Goal: Task Accomplishment & Management: Manage account settings

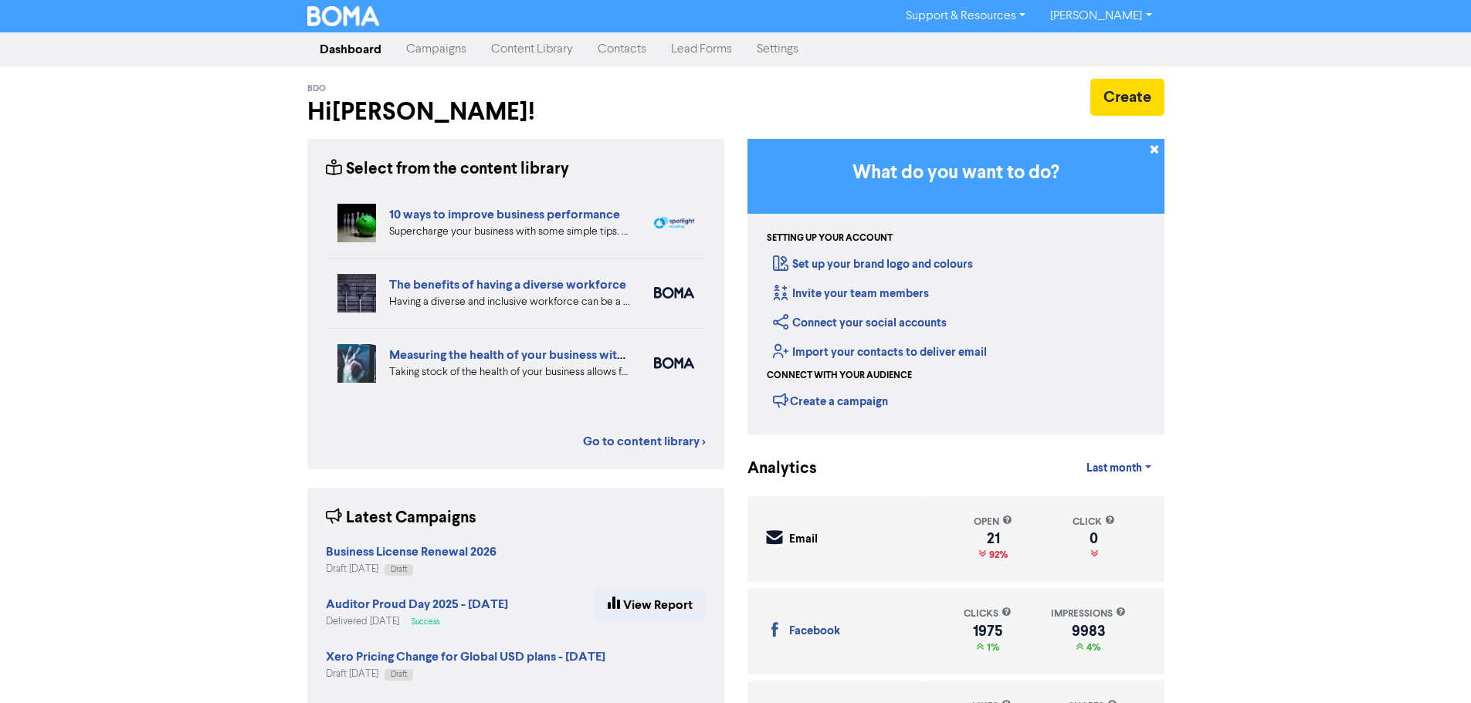
click at [439, 49] on link "Campaigns" at bounding box center [436, 49] width 85 height 31
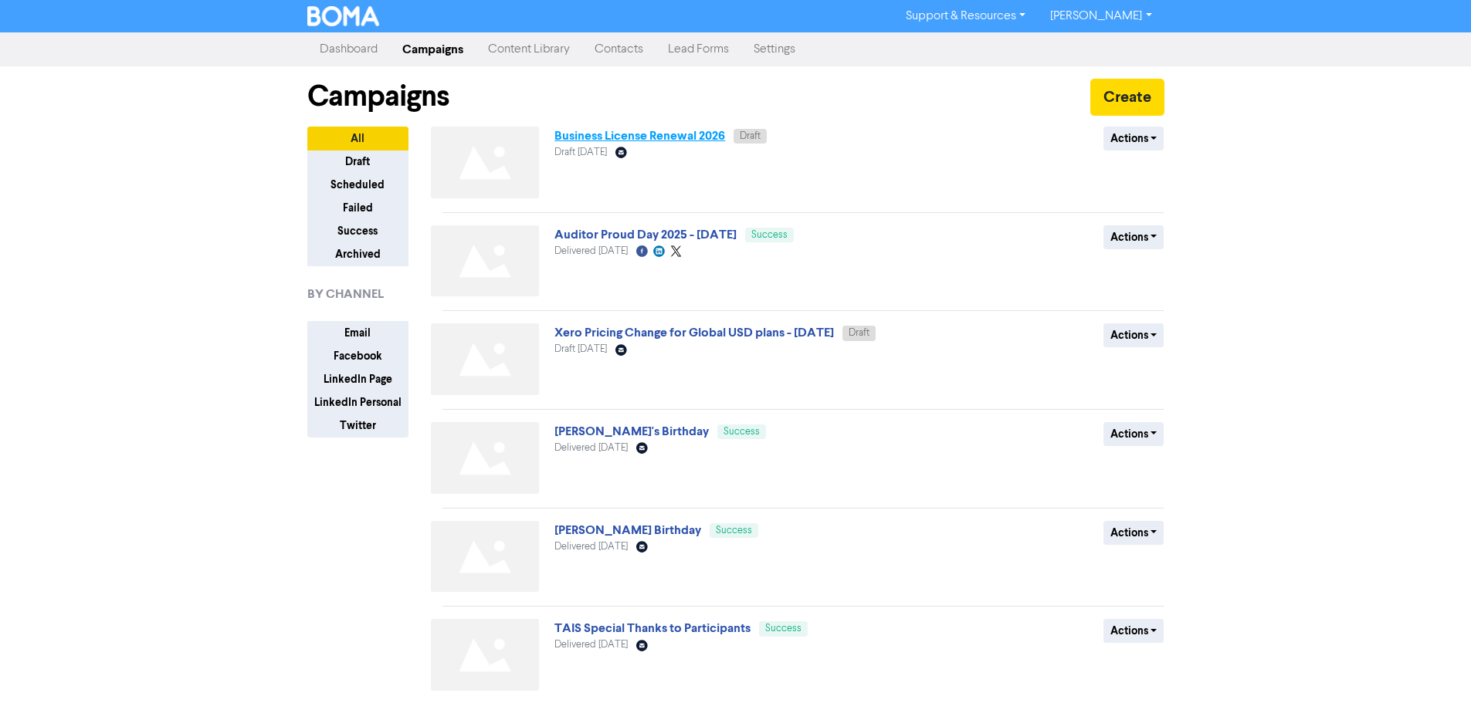
click at [604, 137] on link "Business License Renewal 2026" at bounding box center [639, 135] width 171 height 15
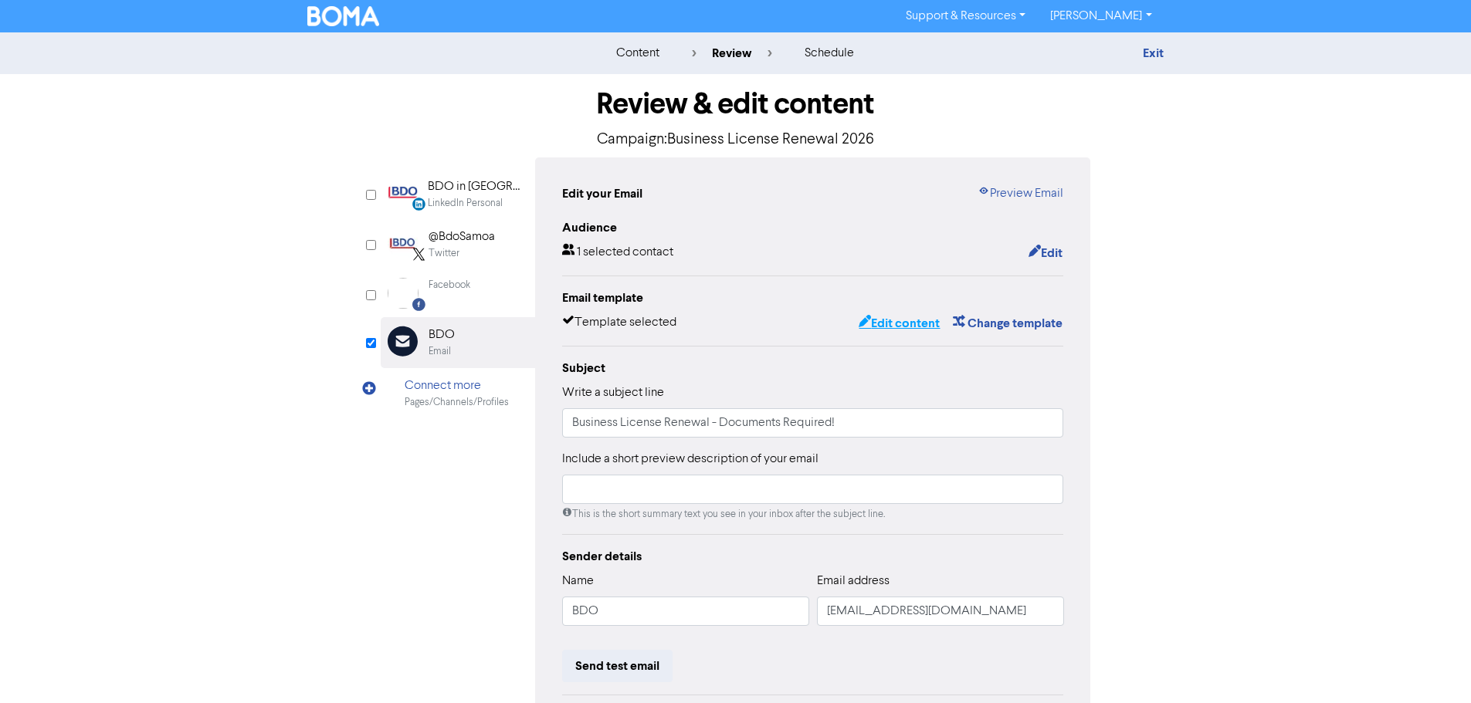
click at [927, 324] on button "Edit content" at bounding box center [899, 324] width 83 height 20
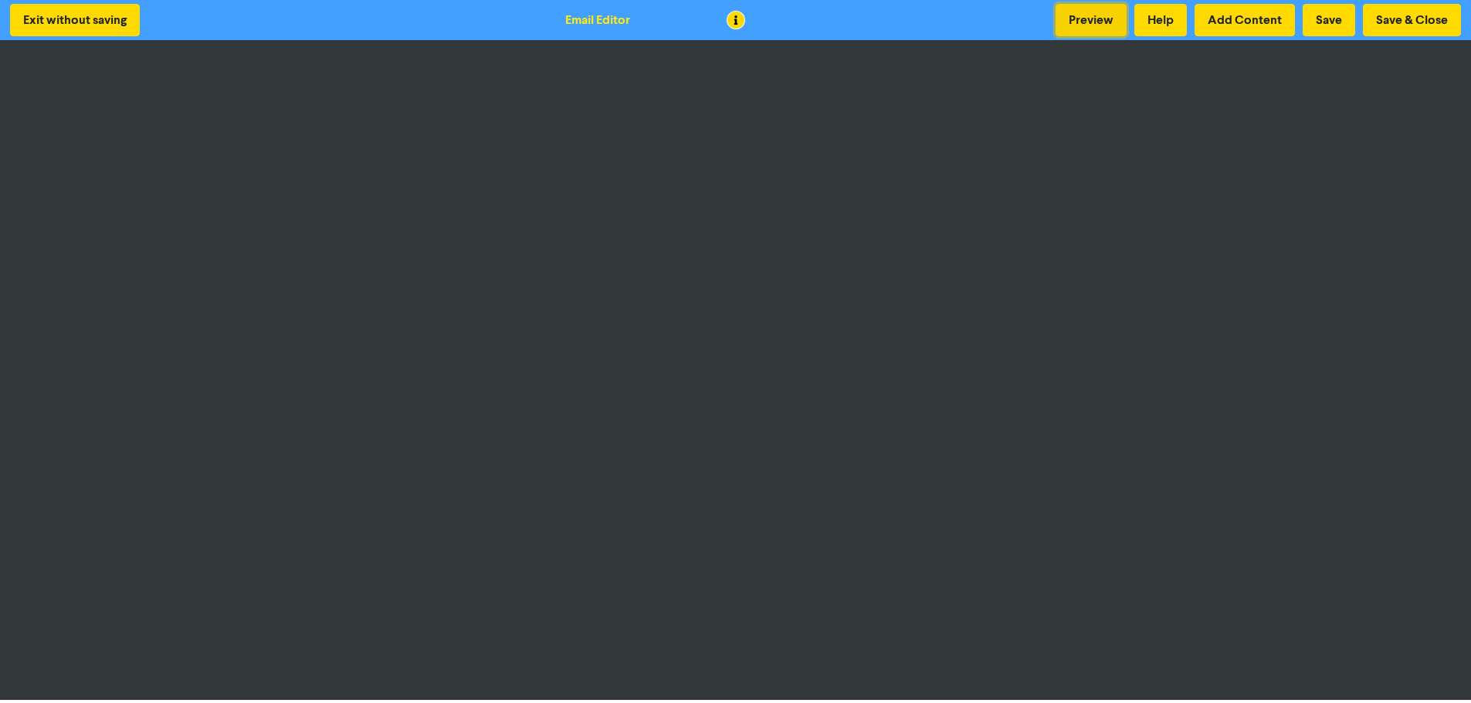
click at [1111, 12] on button "Preview" at bounding box center [1091, 20] width 71 height 32
click at [1413, 19] on button "Save & Close" at bounding box center [1412, 20] width 98 height 32
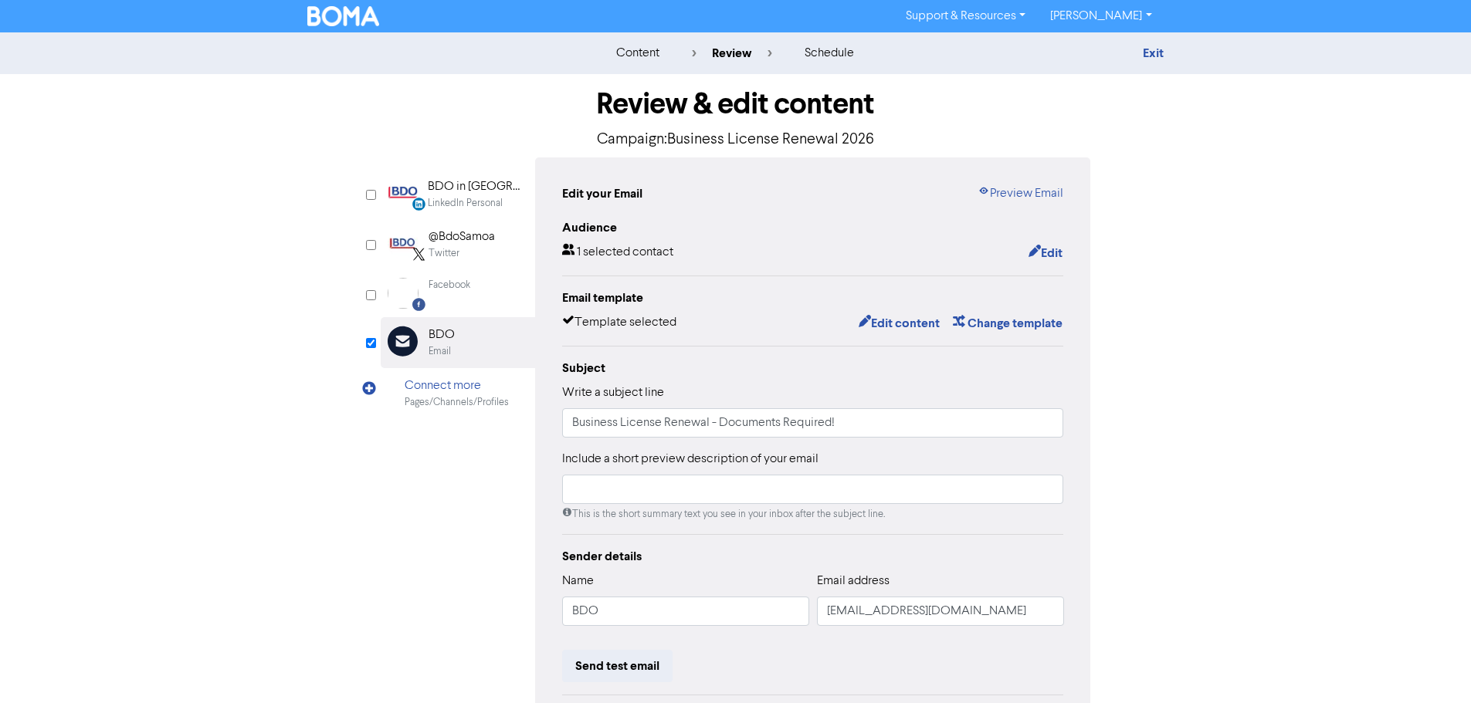
click at [1200, 367] on div "content review schedule Exit Review & edit content Campaign: Business License R…" at bounding box center [735, 457] width 1471 height 851
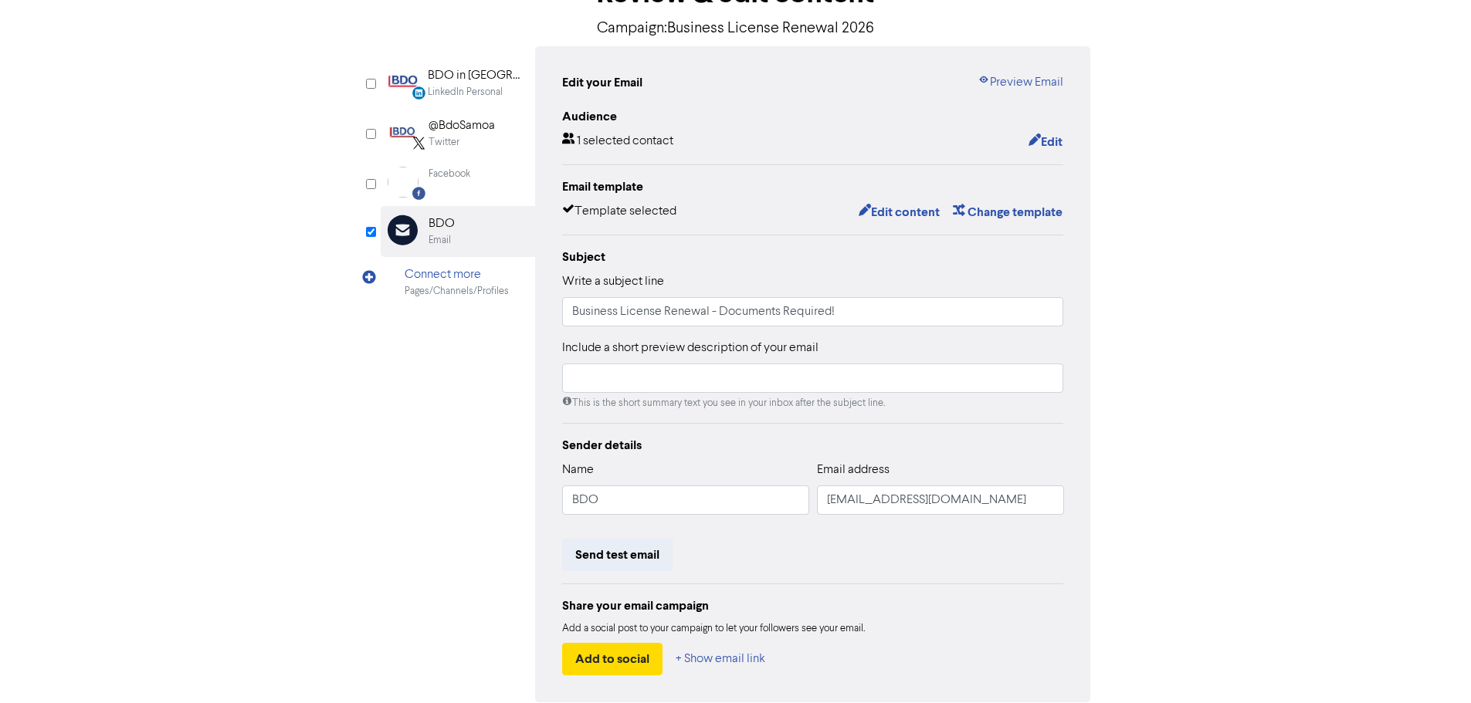
scroll to position [181, 0]
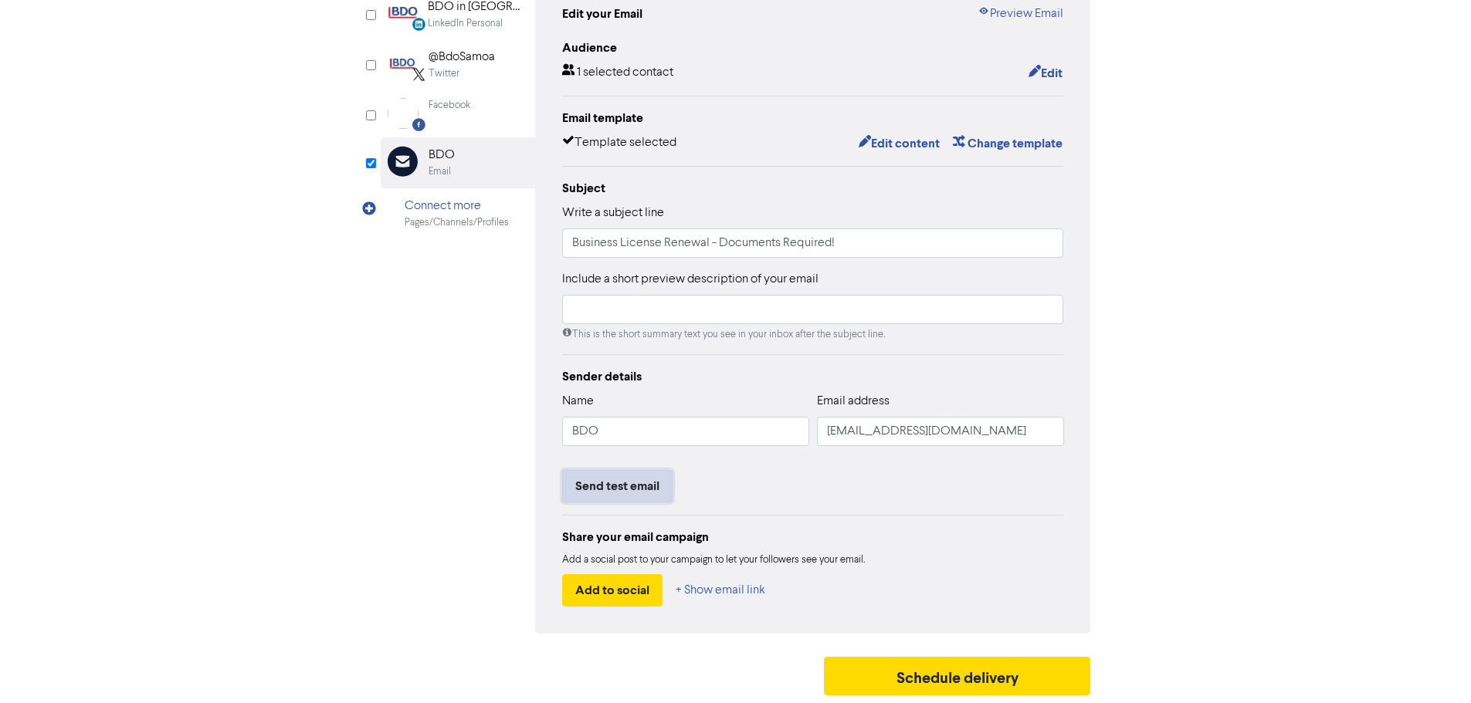
click at [615, 482] on button "Send test email" at bounding box center [617, 486] width 110 height 32
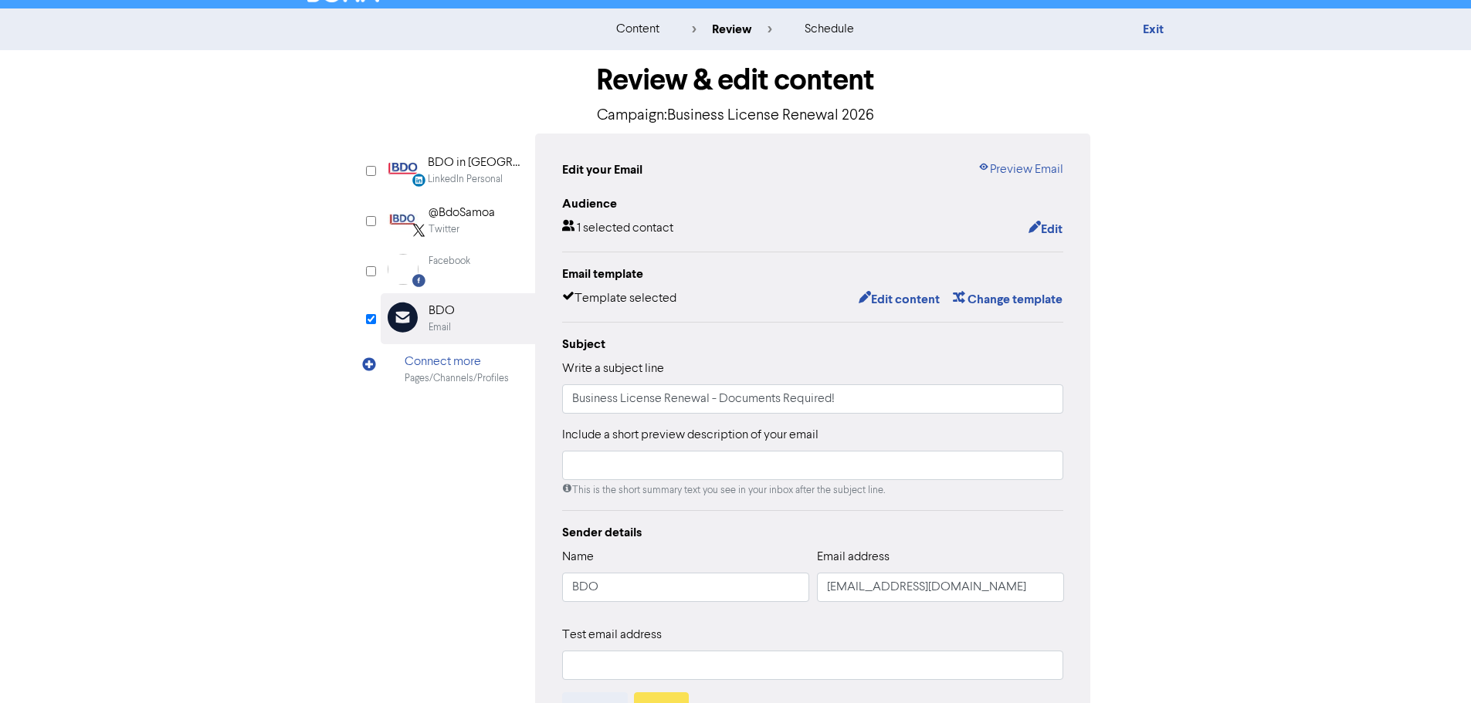
scroll to position [0, 0]
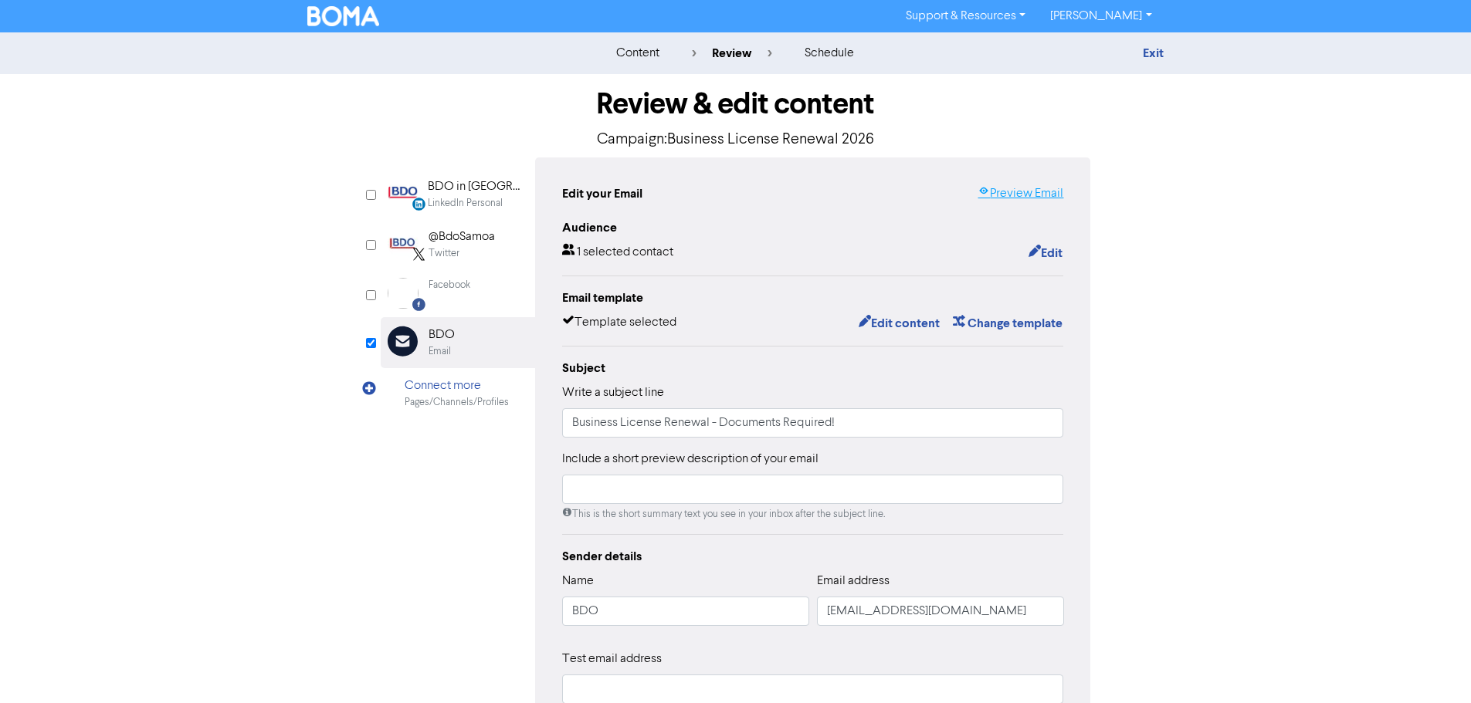
click at [998, 191] on link "Preview Email" at bounding box center [1021, 194] width 86 height 19
click at [876, 320] on button "Edit content" at bounding box center [899, 324] width 83 height 20
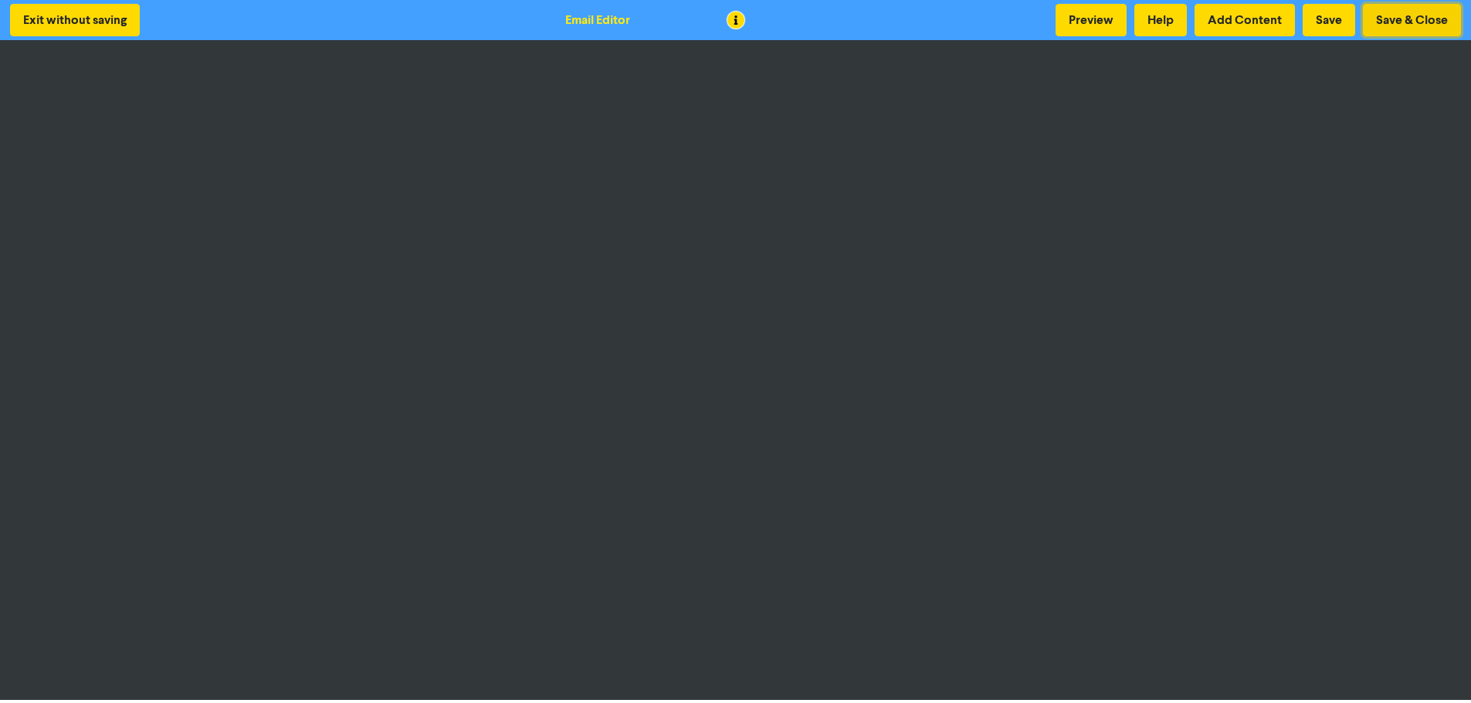
click at [1388, 18] on button "Save & Close" at bounding box center [1412, 20] width 98 height 32
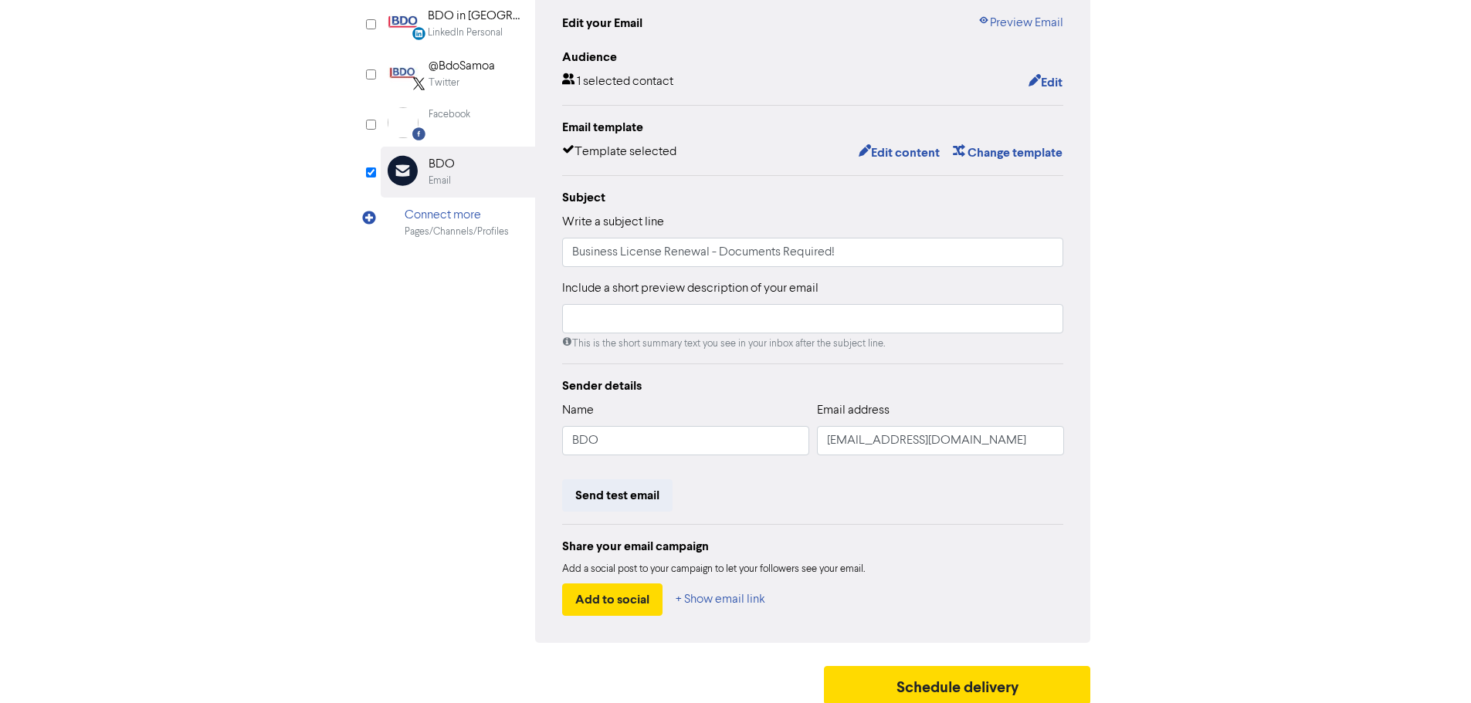
scroll to position [181, 0]
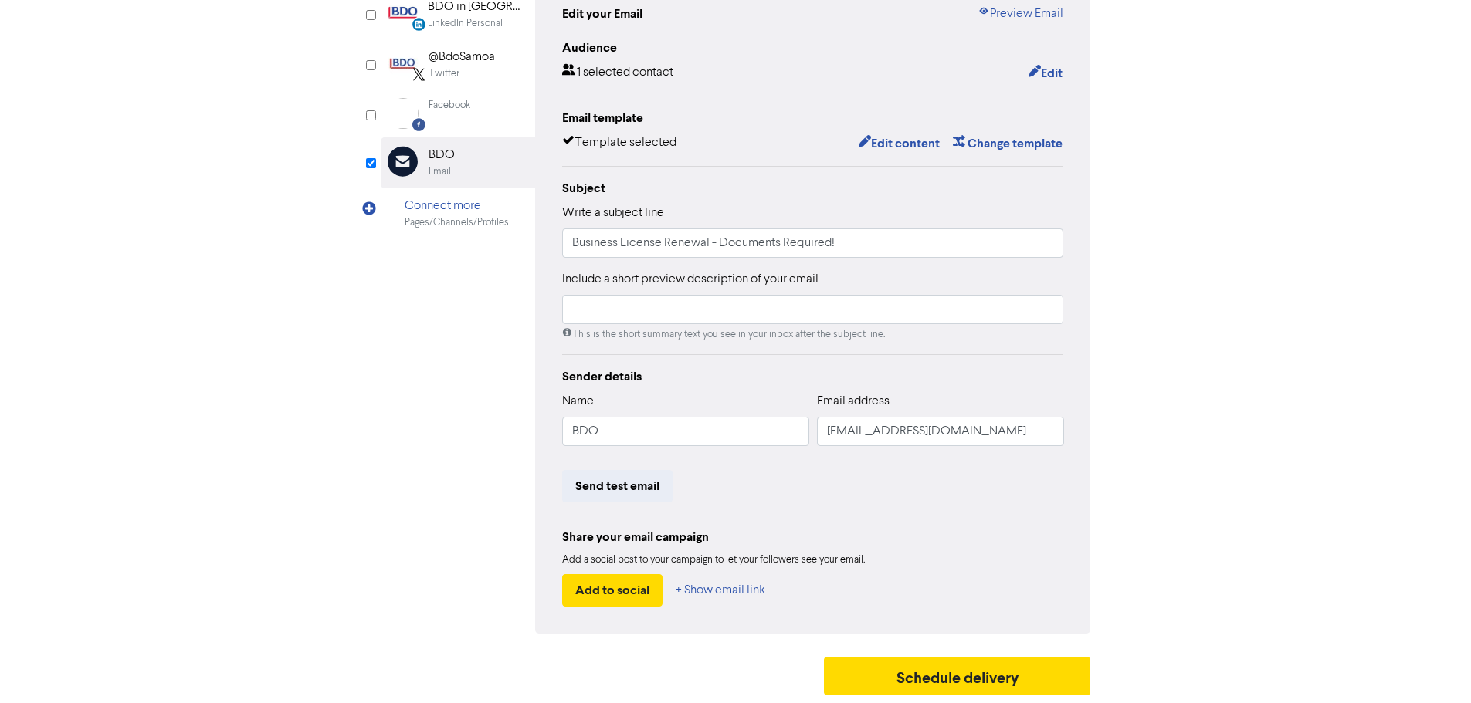
click at [583, 503] on div "Sender details Name BDO Email address [EMAIL_ADDRESS][DOMAIN_NAME] Send test em…" at bounding box center [813, 487] width 502 height 239
click at [598, 488] on button "Send test email" at bounding box center [617, 486] width 110 height 32
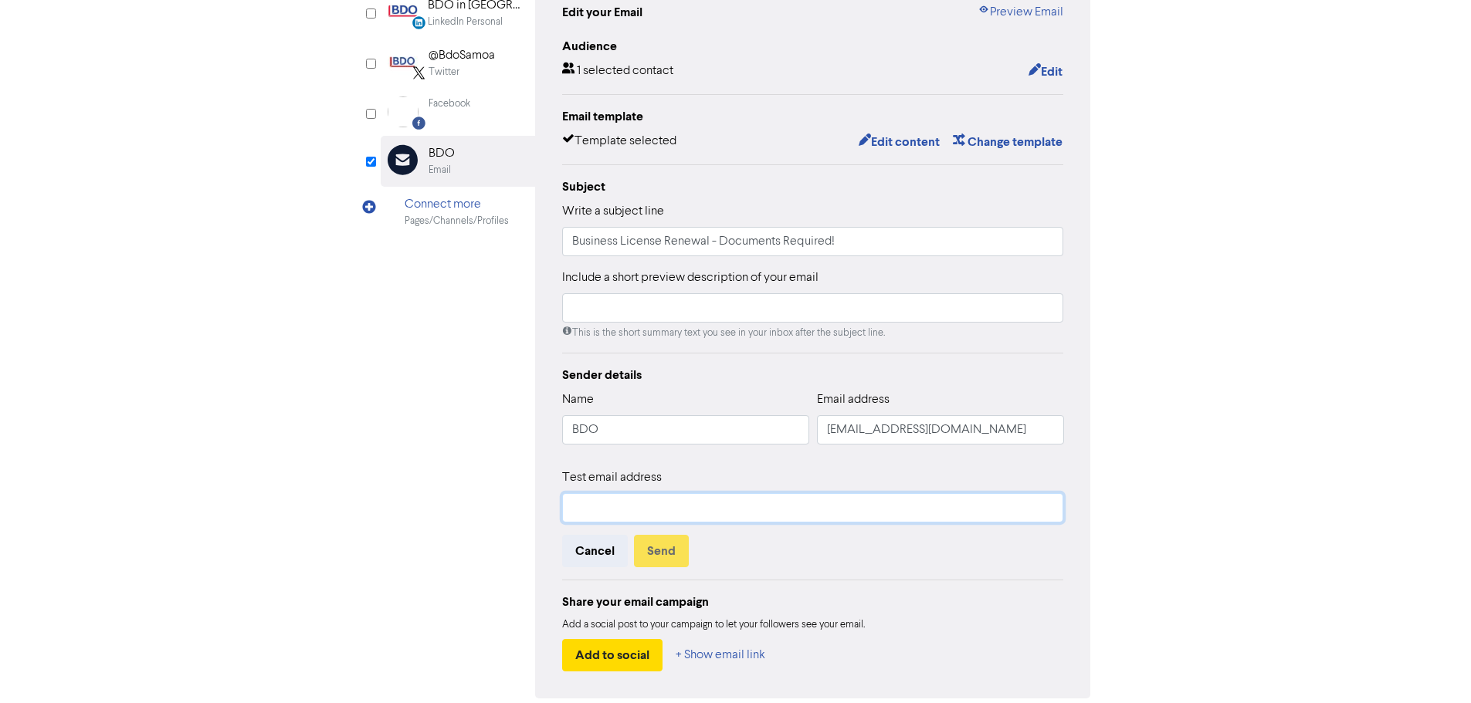
click at [599, 523] on input "text" at bounding box center [813, 507] width 502 height 29
click at [692, 517] on input "text" at bounding box center [813, 507] width 502 height 29
type input "[PERSON_NAME][EMAIL_ADDRESS][DOMAIN_NAME]"
click at [675, 557] on button "Send" at bounding box center [661, 551] width 55 height 32
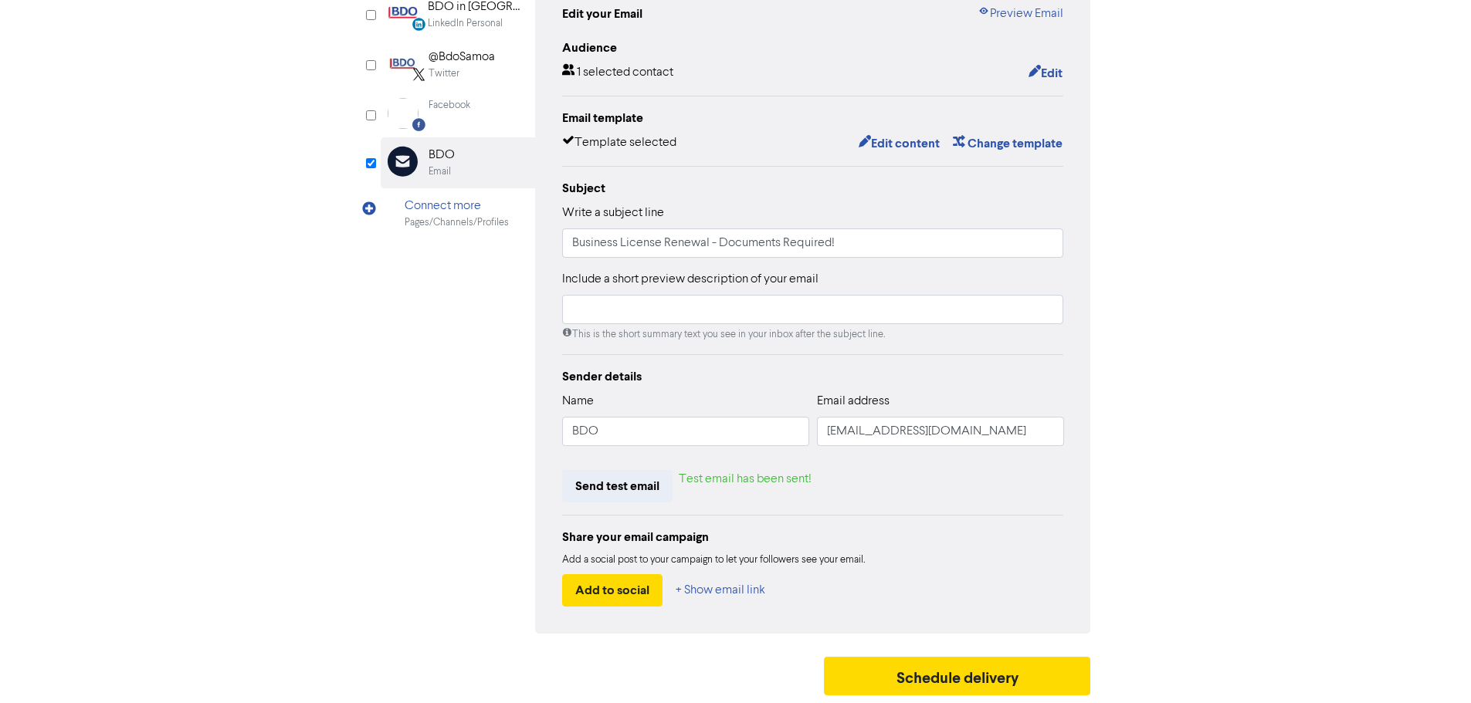
click at [1247, 504] on div "content review schedule Exit Review & edit content Campaign: Business License R…" at bounding box center [735, 278] width 1471 height 851
click at [917, 141] on button "Edit content" at bounding box center [899, 144] width 83 height 20
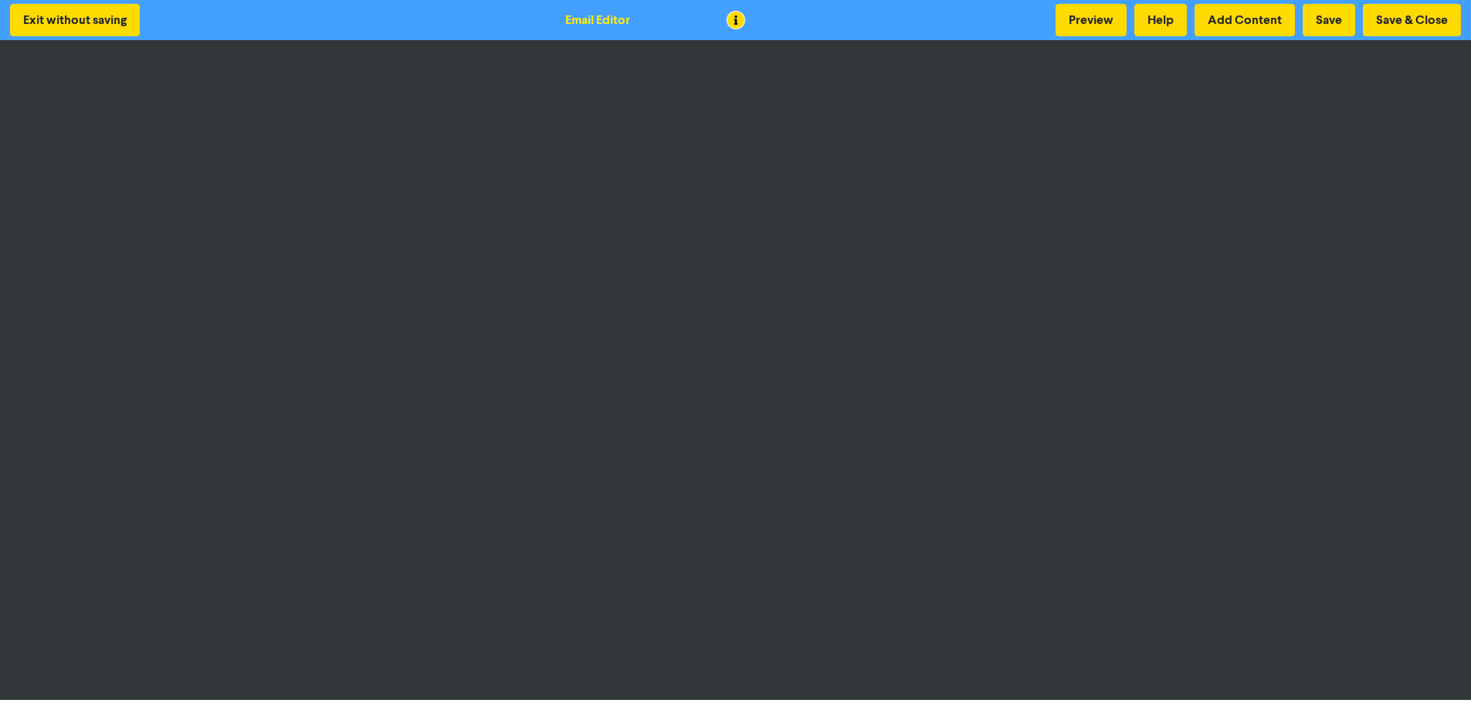
click at [1198, 39] on div "Exit without saving Email Editor Preview Help Add Content Save Save & Close" at bounding box center [735, 20] width 1471 height 40
click at [1400, 21] on button "Save & Close" at bounding box center [1412, 20] width 98 height 32
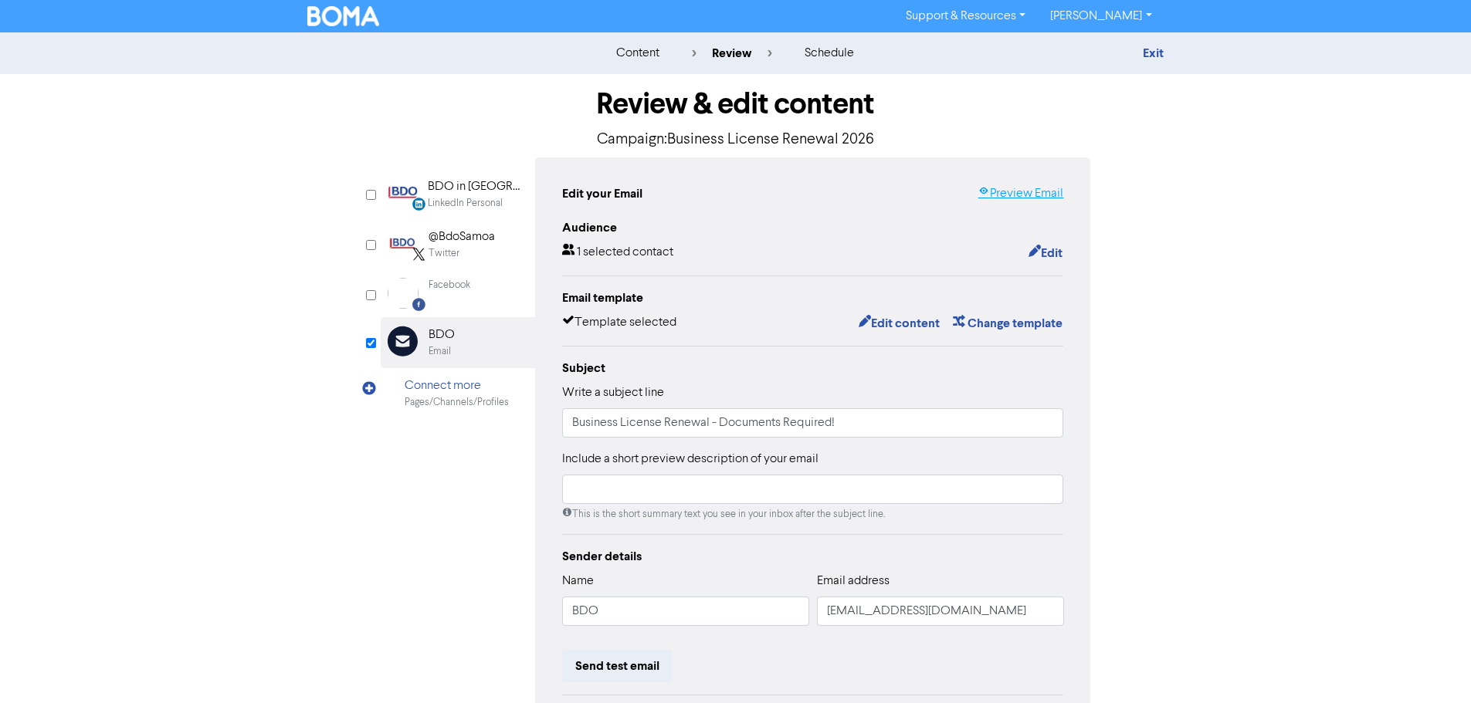
click at [1036, 193] on link "Preview Email" at bounding box center [1021, 194] width 86 height 19
click at [1185, 361] on div "content review schedule Exit Review & edit content Campaign: Business License R…" at bounding box center [735, 457] width 1471 height 851
click at [1212, 252] on div "content review schedule Exit Review & edit content Campaign: Business License R…" at bounding box center [735, 457] width 1471 height 851
click at [1134, 56] on div "Exit" at bounding box center [1029, 53] width 270 height 19
click at [1158, 53] on link "Exit" at bounding box center [1153, 53] width 21 height 15
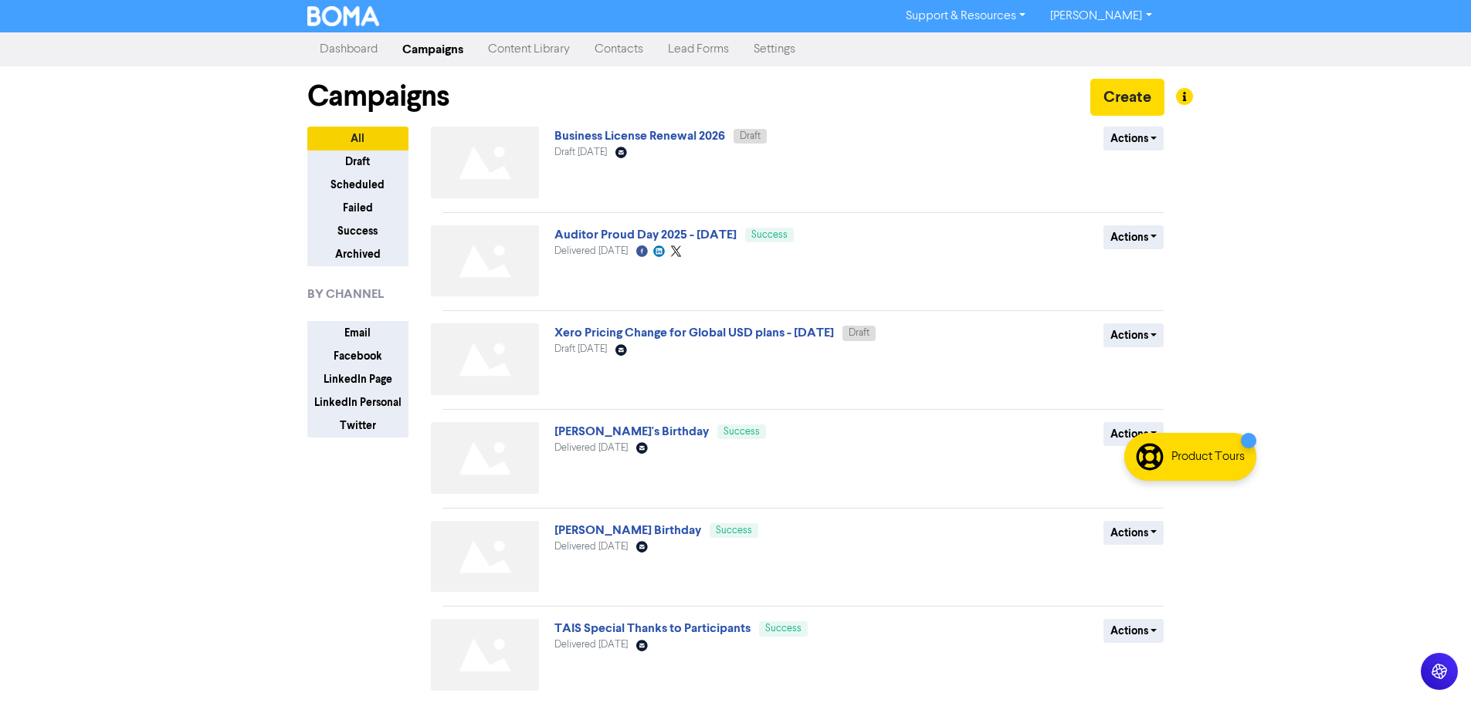
click at [1241, 190] on div "Support & Resources Video Tutorials FAQ & Guides Marketing Education [PERSON_NA…" at bounding box center [735, 351] width 1471 height 703
click at [659, 140] on link "Business License Renewal 2026" at bounding box center [639, 135] width 171 height 15
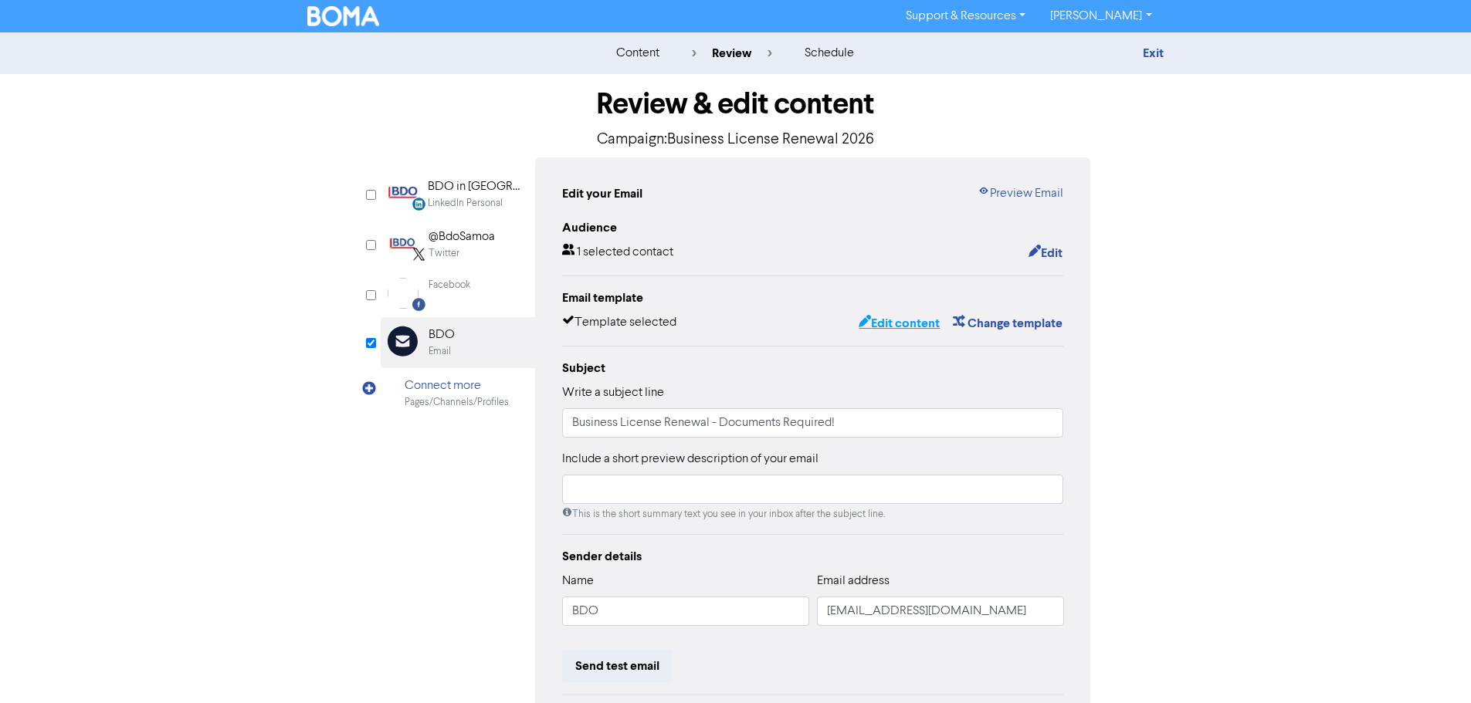
click at [898, 331] on button "Edit content" at bounding box center [899, 324] width 83 height 20
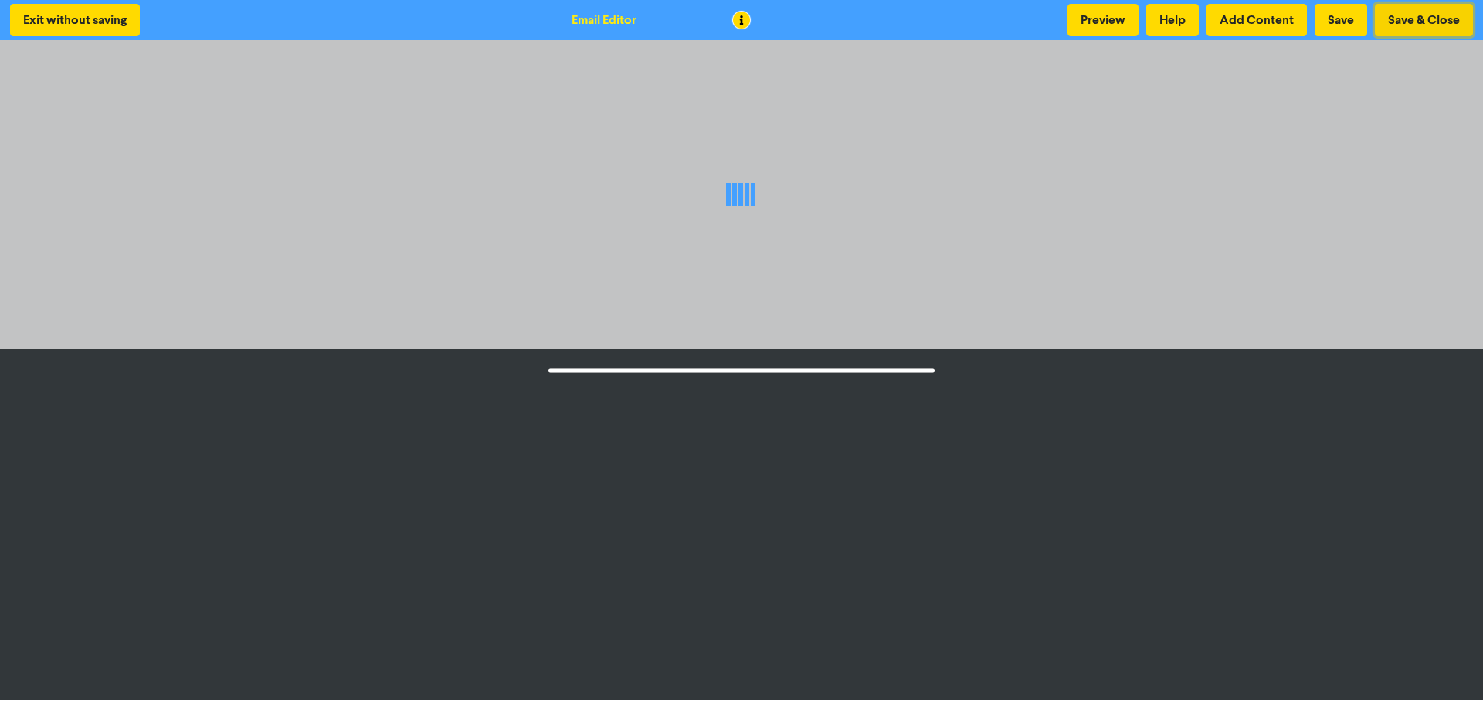
click at [1420, 28] on button "Save & Close" at bounding box center [1424, 20] width 98 height 32
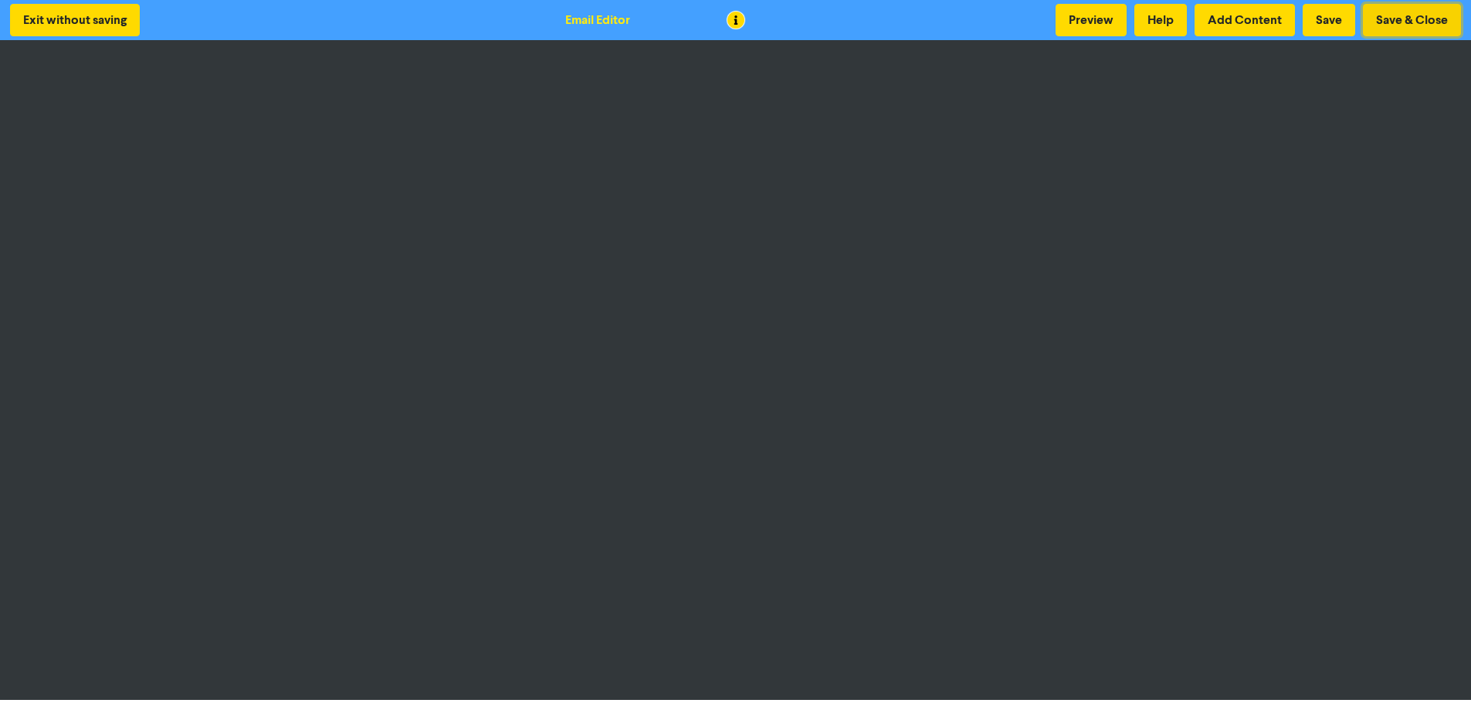
click at [1398, 20] on button "Save & Close" at bounding box center [1412, 20] width 98 height 32
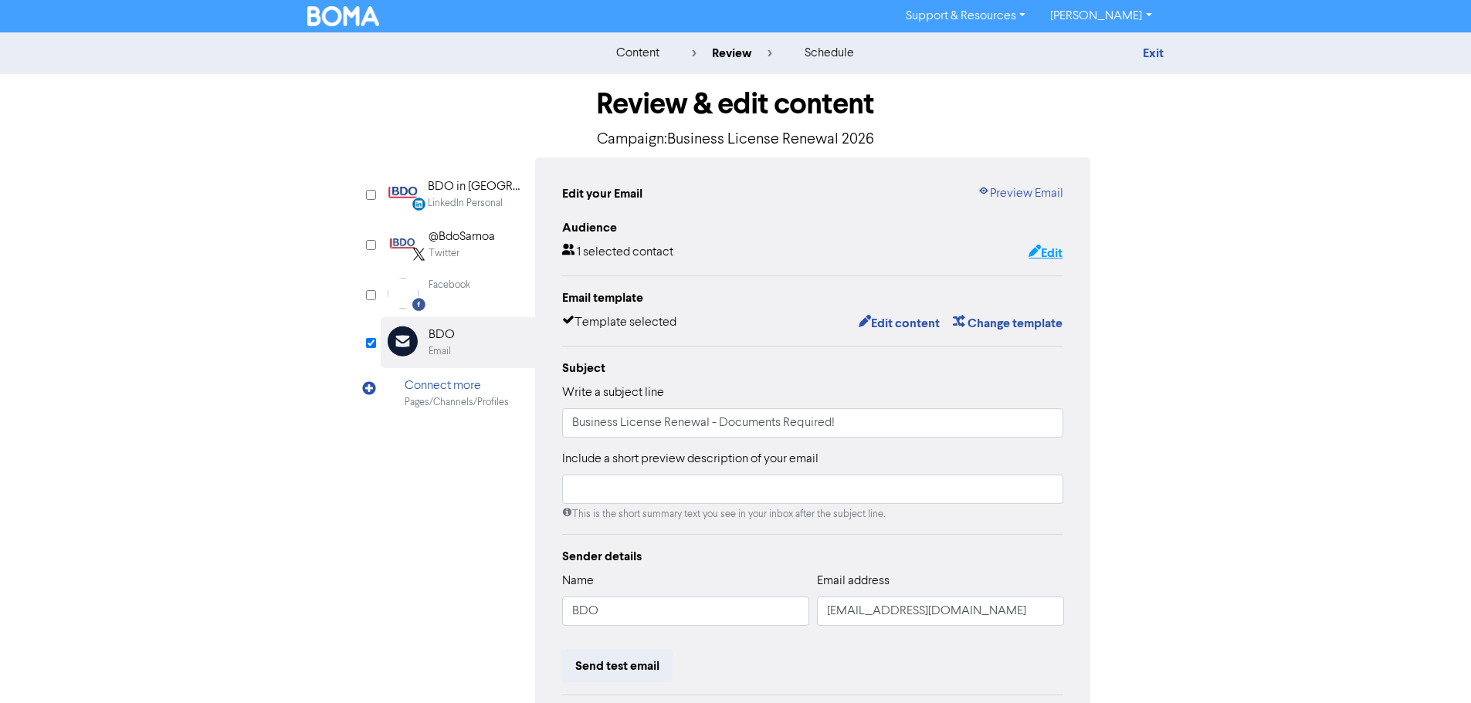
click at [1055, 256] on button "Edit" at bounding box center [1046, 253] width 36 height 20
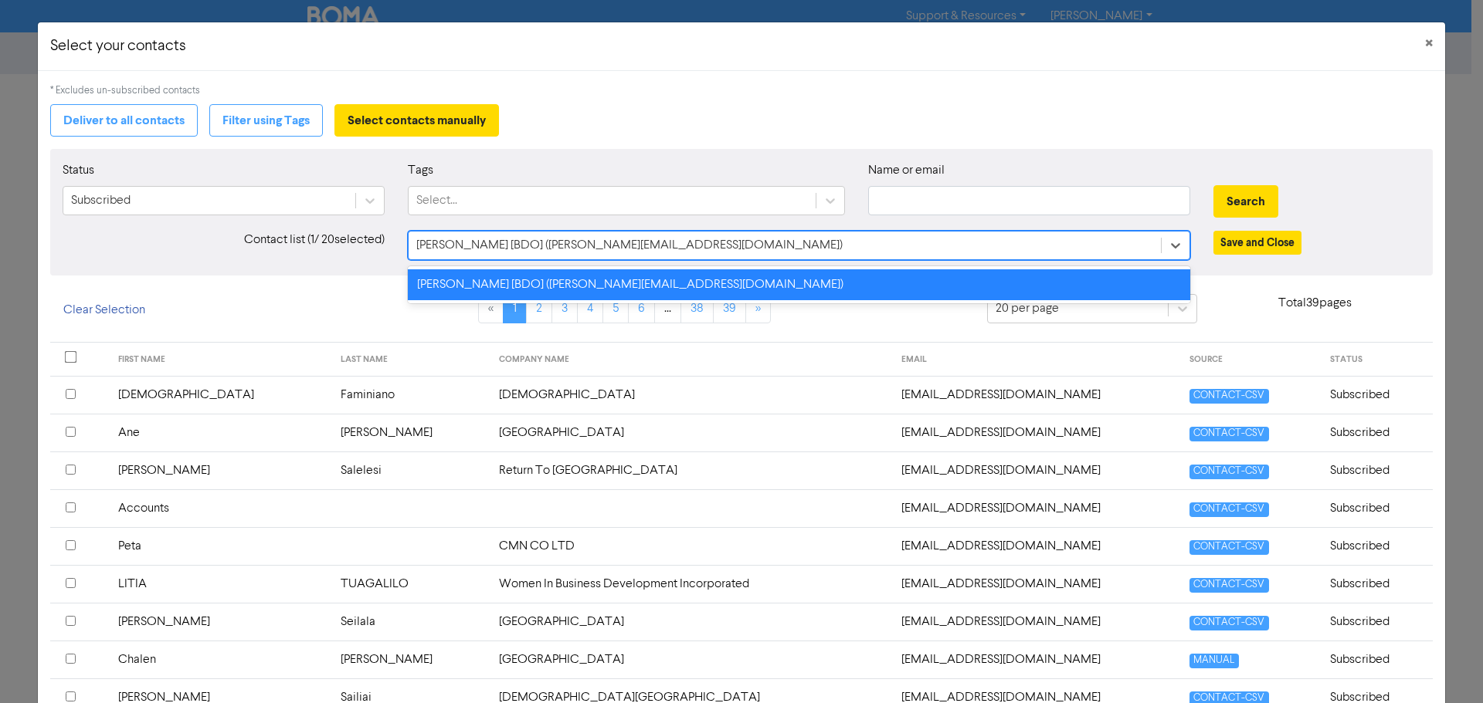
drag, startPoint x: 691, startPoint y: 239, endPoint x: 603, endPoint y: 243, distance: 88.2
click at [605, 243] on div "[PERSON_NAME] [BDO] ([PERSON_NAME][EMAIL_ADDRESS][DOMAIN_NAME])" at bounding box center [785, 246] width 752 height 28
click at [248, 120] on button "Filter using Tags" at bounding box center [266, 120] width 114 height 32
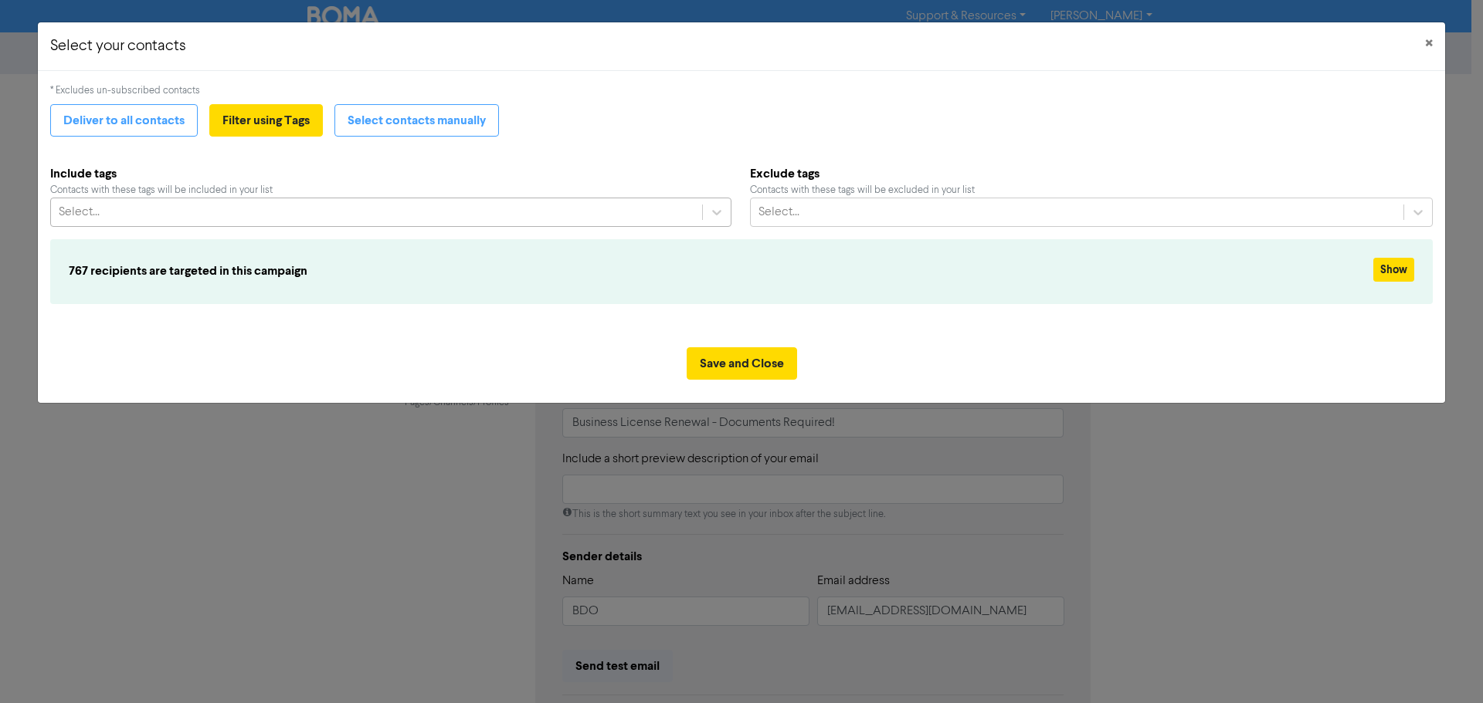
click at [270, 213] on div "Select..." at bounding box center [376, 212] width 651 height 28
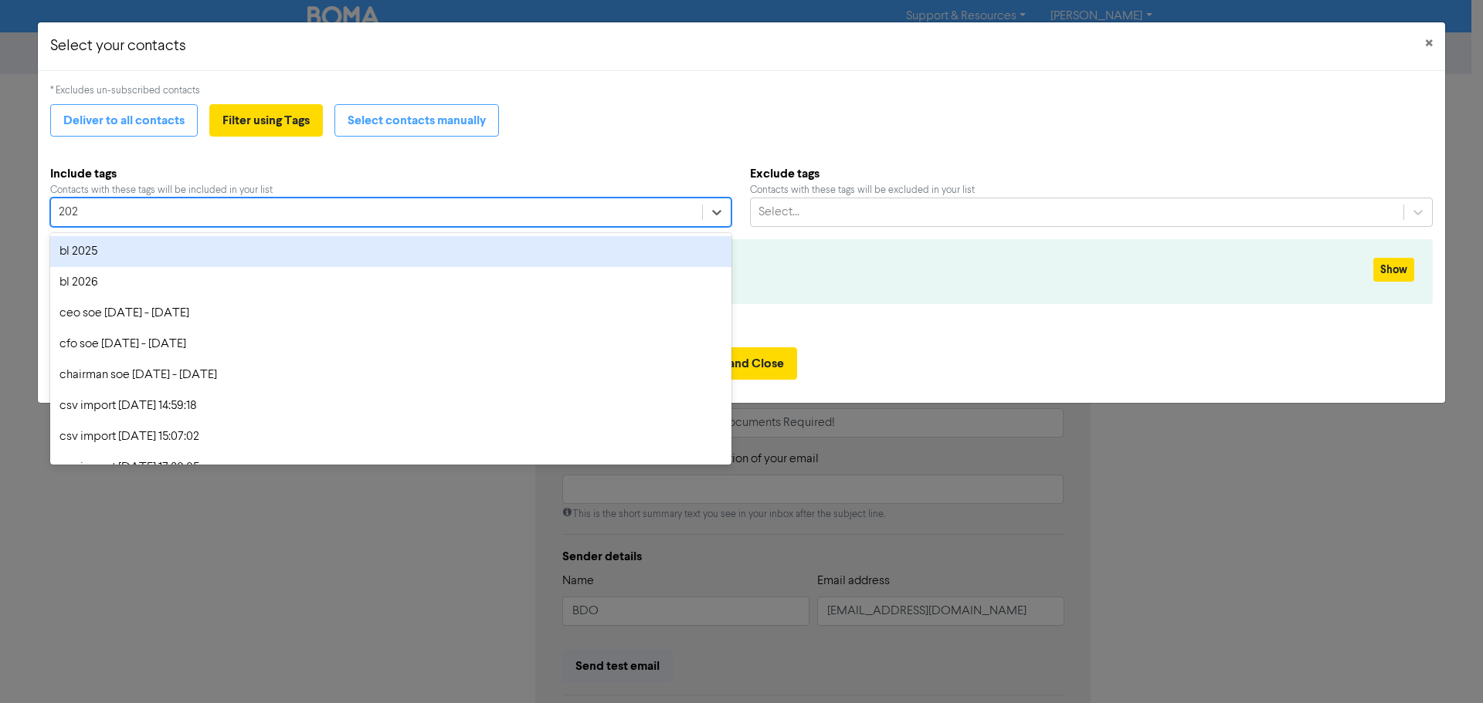
type input "2026"
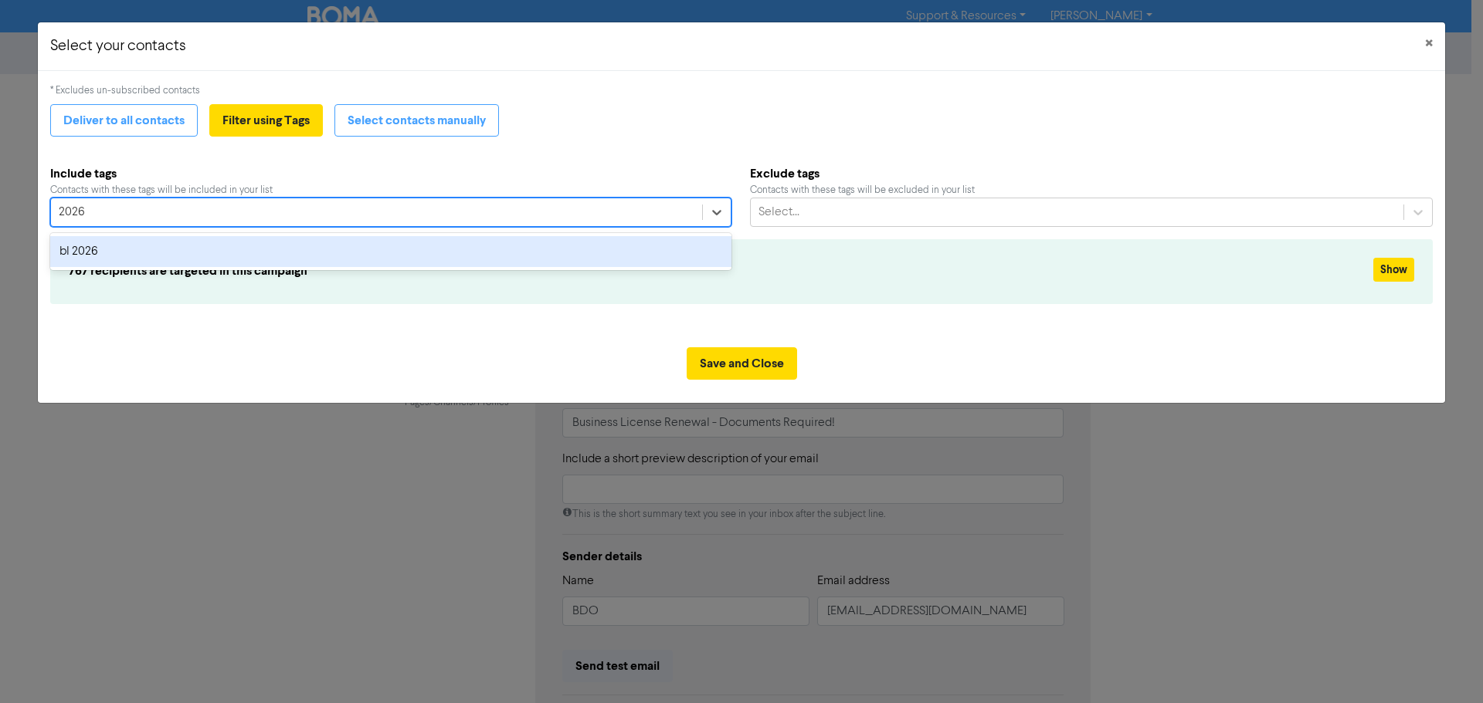
click at [221, 256] on div "bl 2026" at bounding box center [390, 251] width 681 height 31
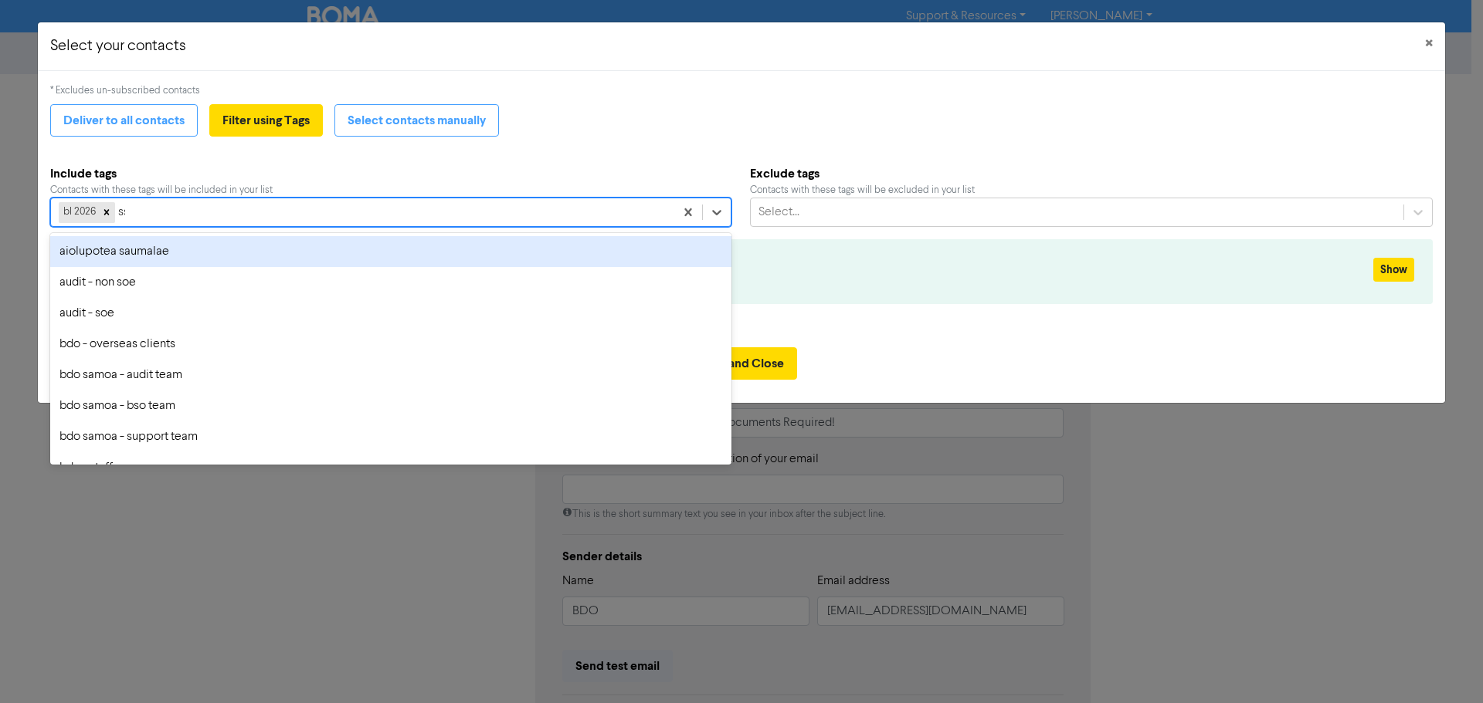
type input "sst"
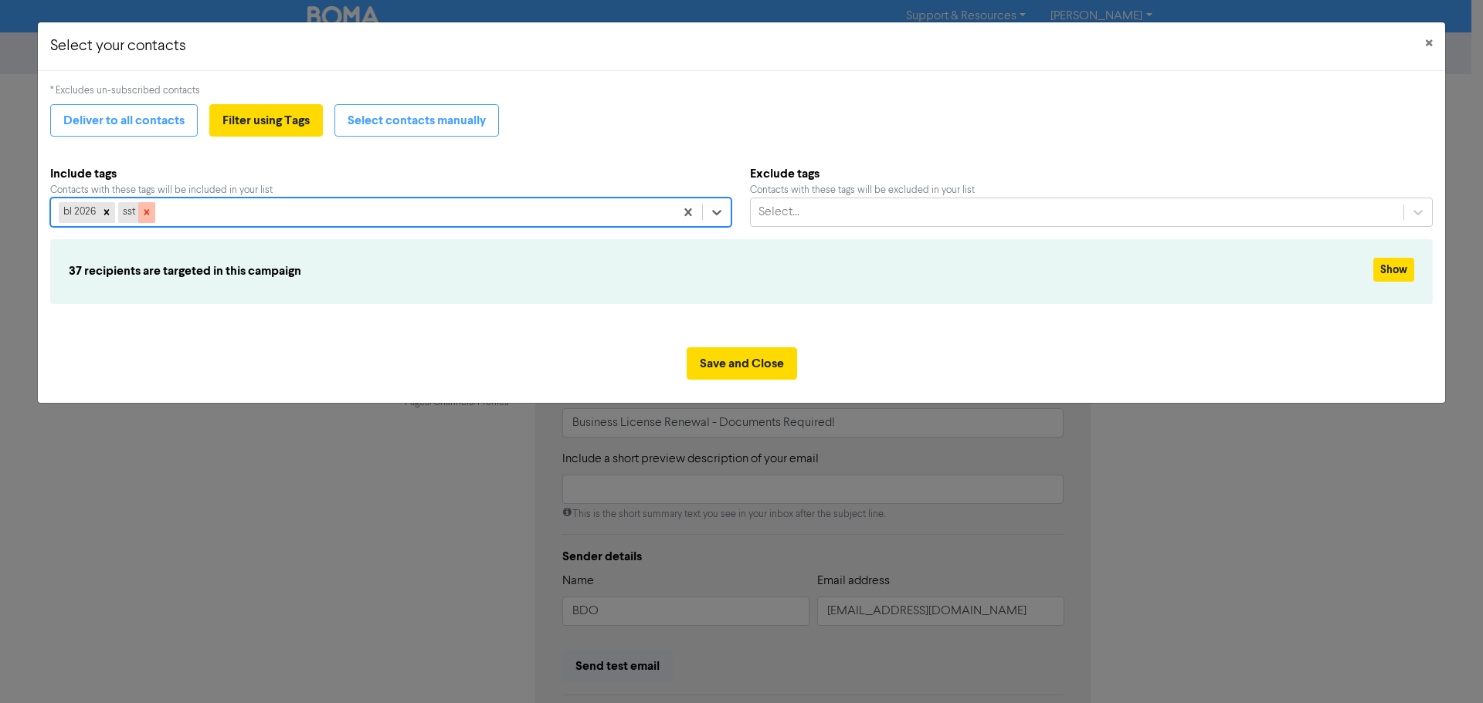
click at [148, 213] on icon at bounding box center [146, 212] width 11 height 11
click at [148, 213] on div "bl 2026" at bounding box center [362, 212] width 623 height 28
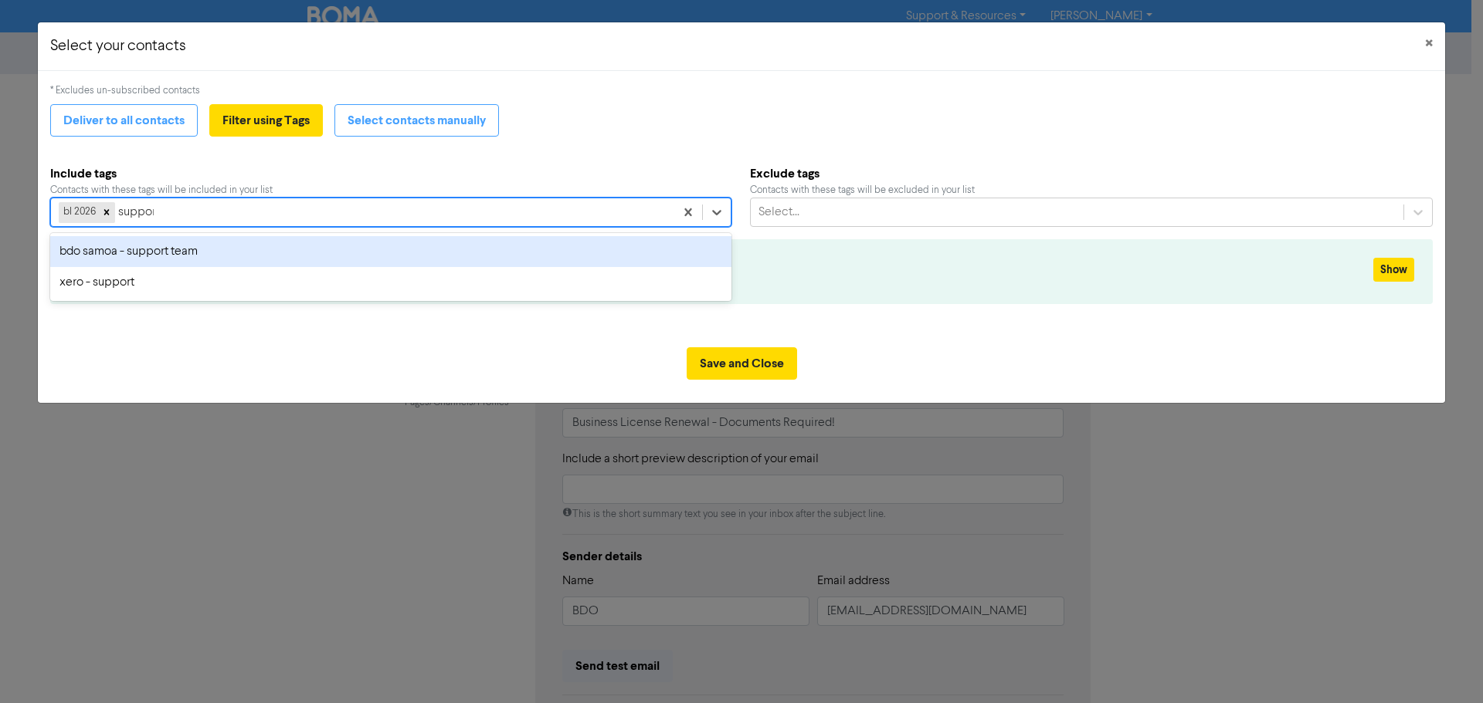
type input "support"
click at [137, 253] on div "bdo samoa - support team" at bounding box center [390, 251] width 681 height 31
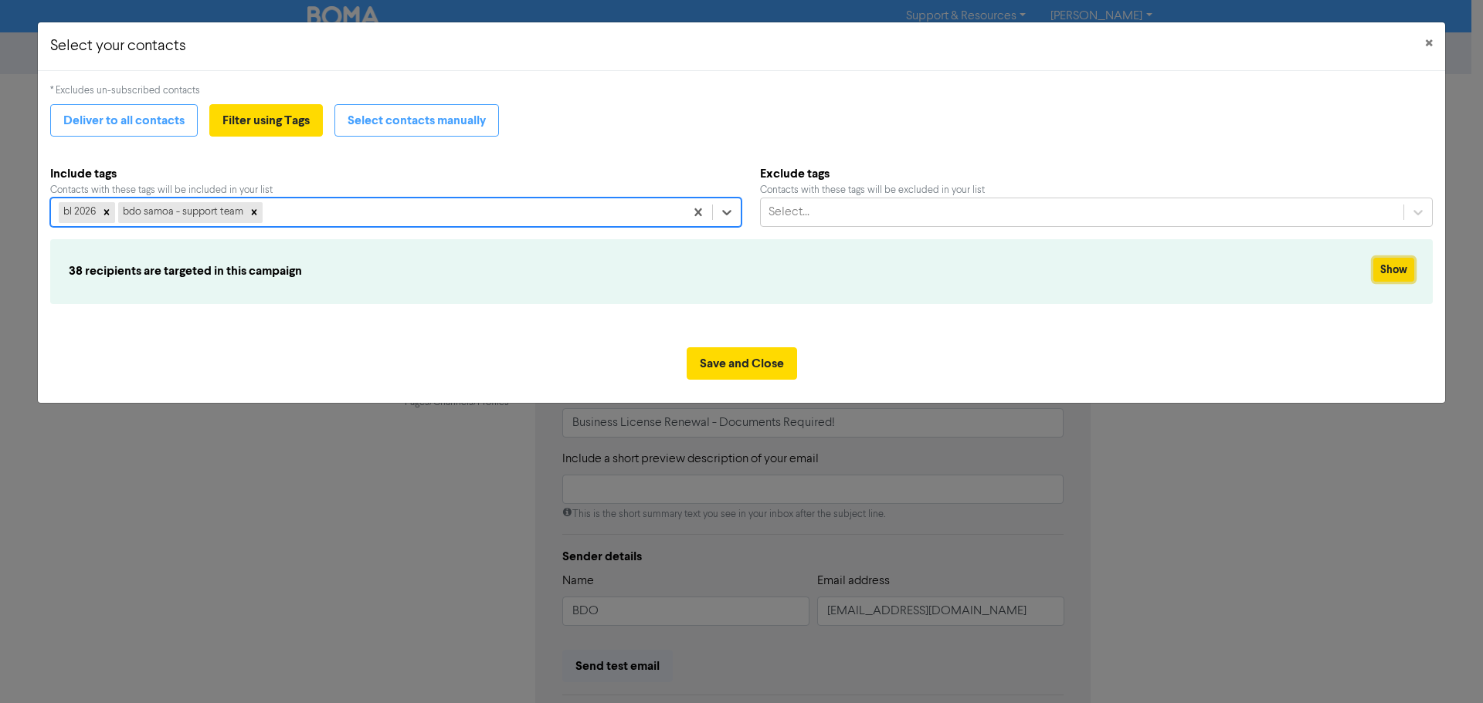
click at [1397, 279] on button "Show" at bounding box center [1393, 270] width 41 height 24
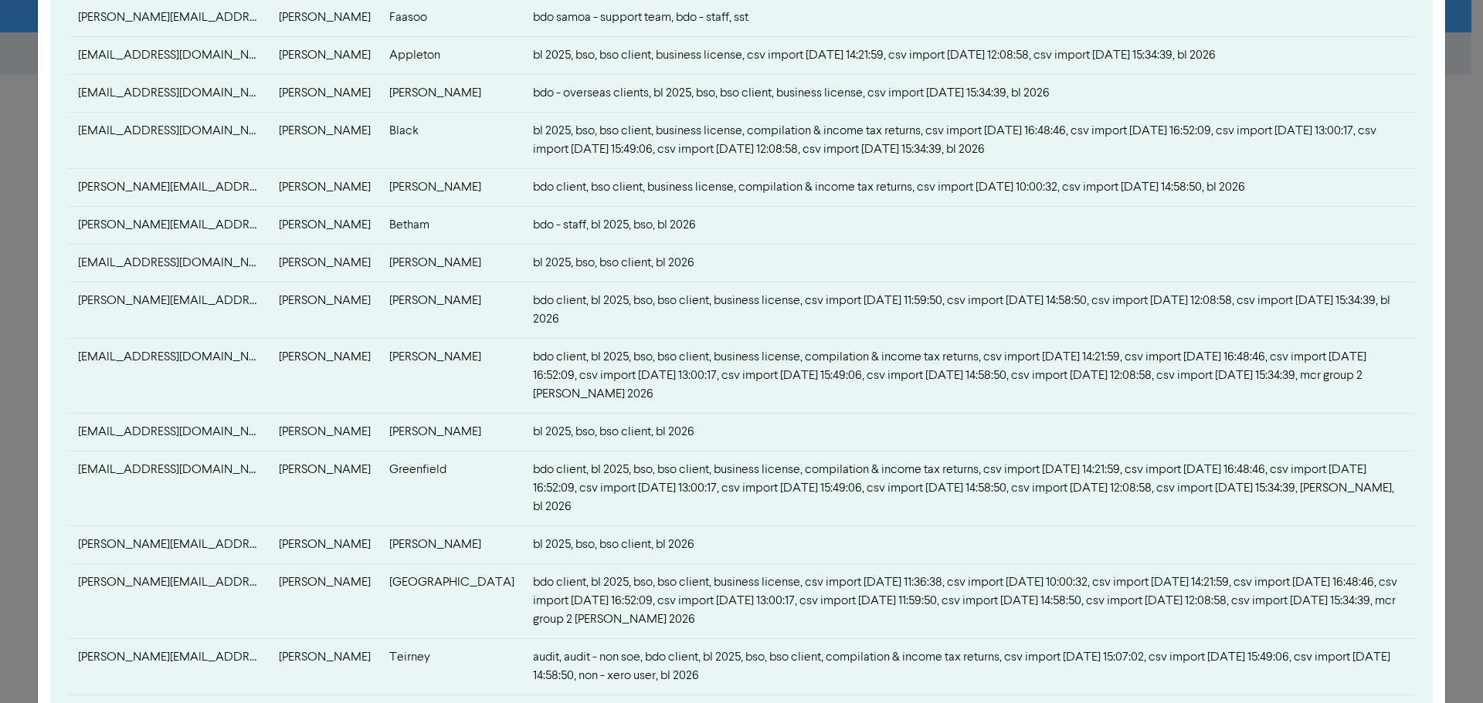
scroll to position [842, 0]
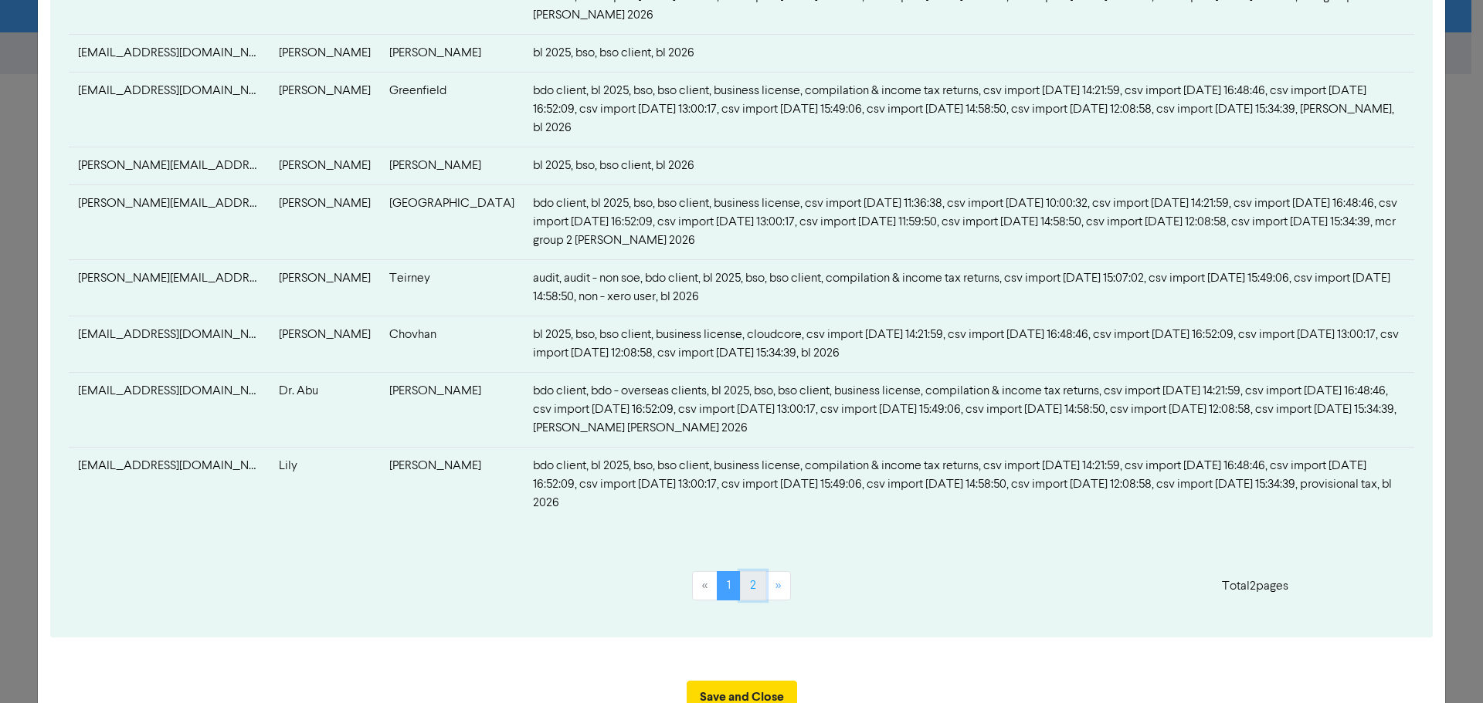
click at [748, 571] on link "2" at bounding box center [753, 585] width 26 height 29
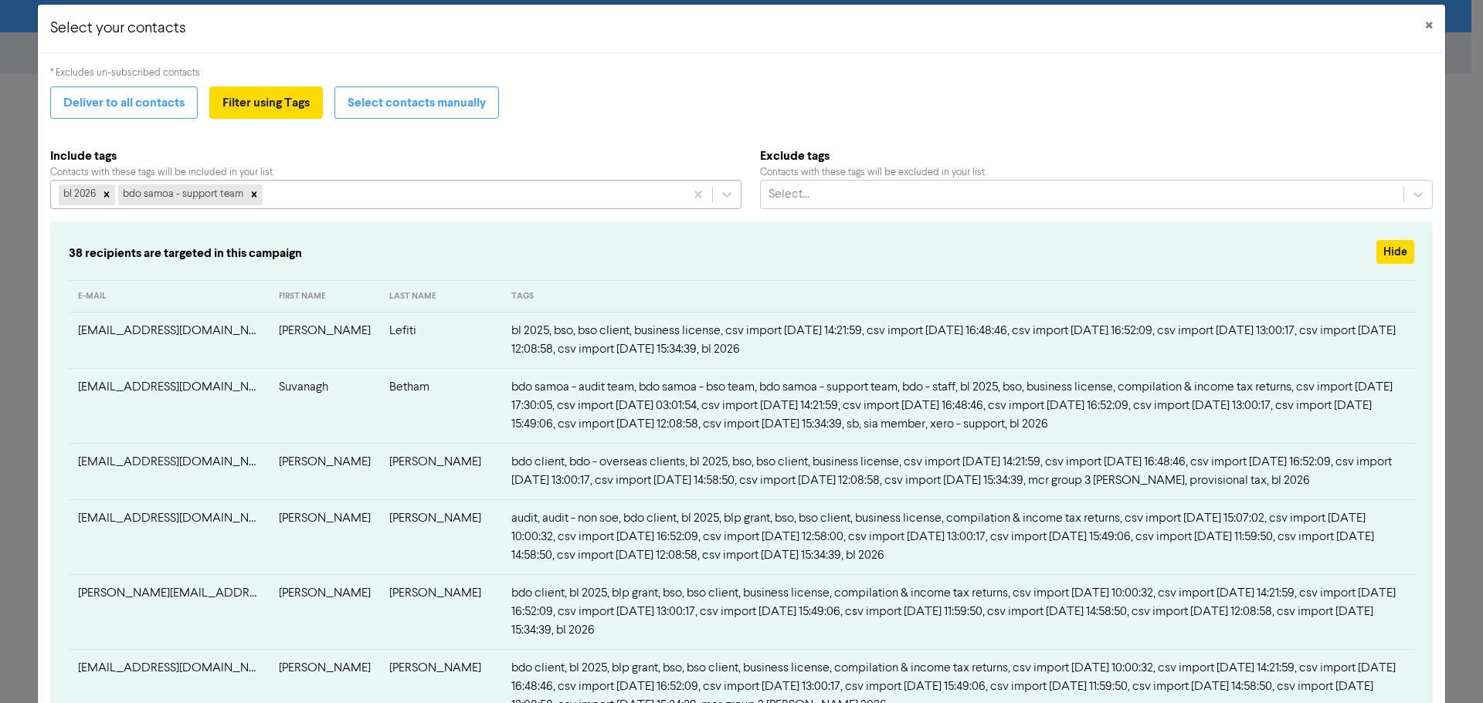
scroll to position [0, 0]
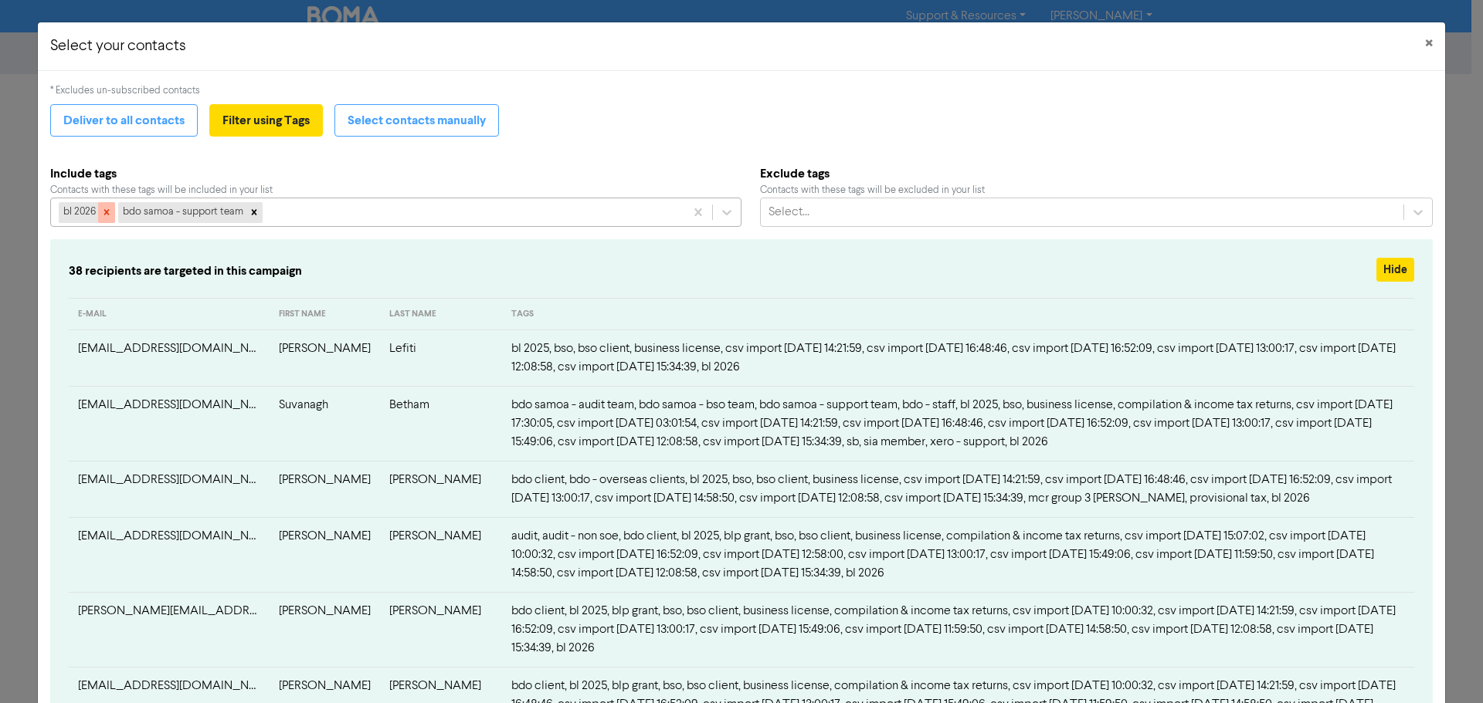
click at [110, 215] on icon at bounding box center [106, 212] width 11 height 11
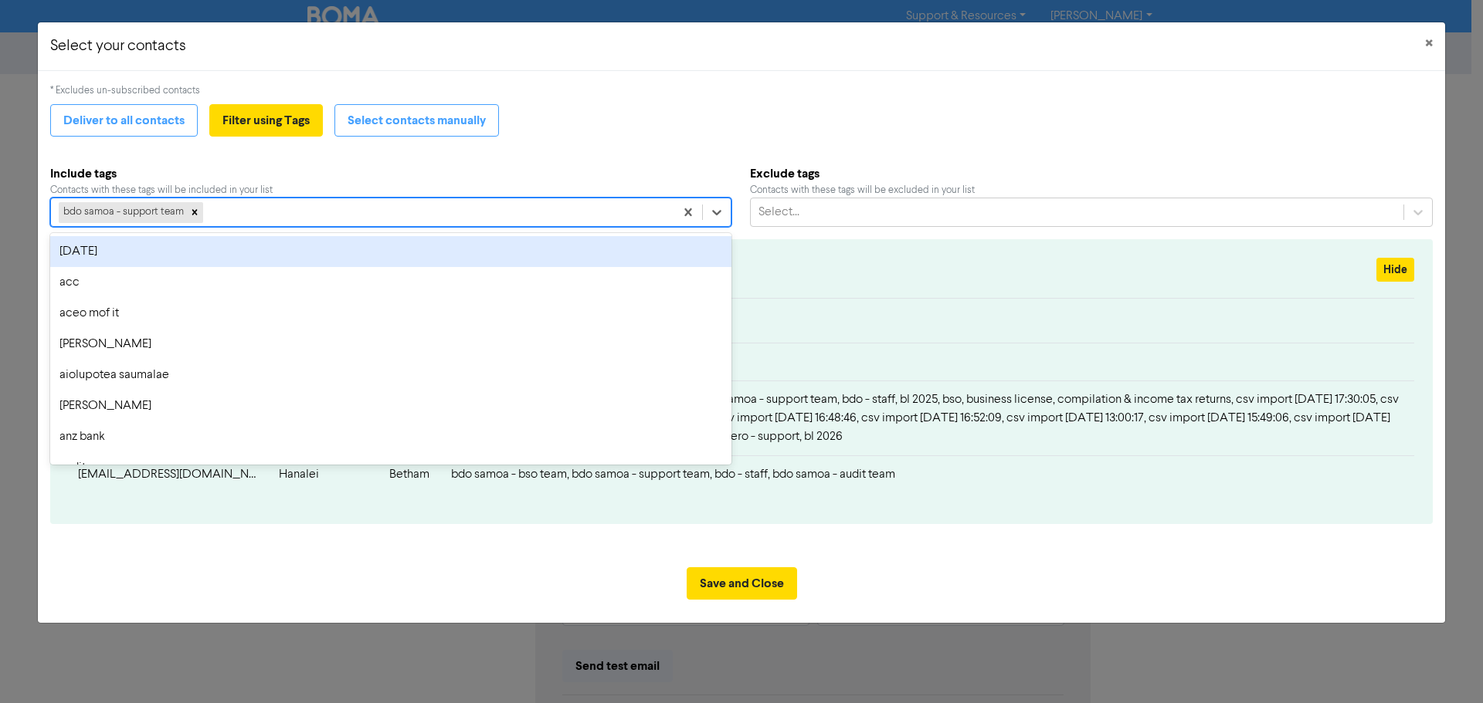
click at [257, 216] on div "bdo samoa - support team" at bounding box center [362, 212] width 623 height 28
type input "2026"
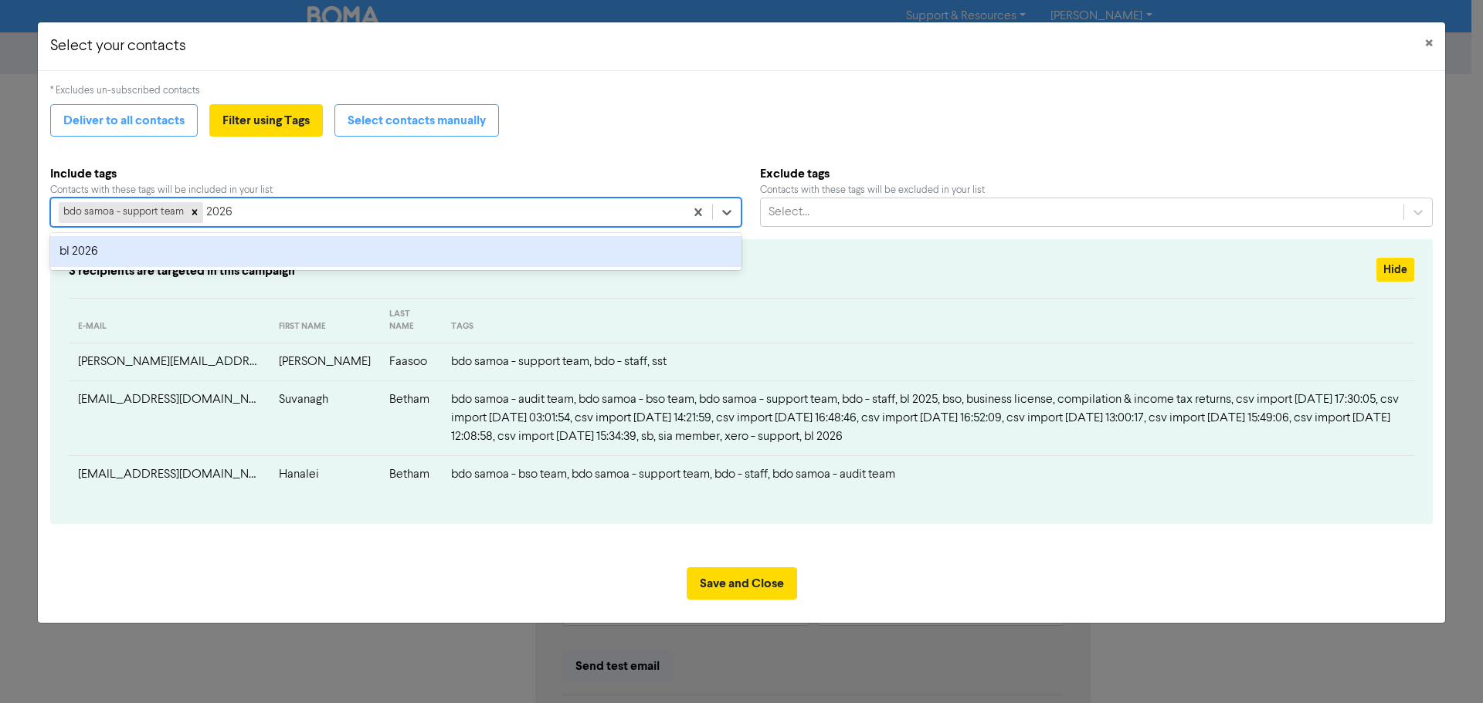
click at [203, 259] on div "bl 2026" at bounding box center [395, 251] width 691 height 31
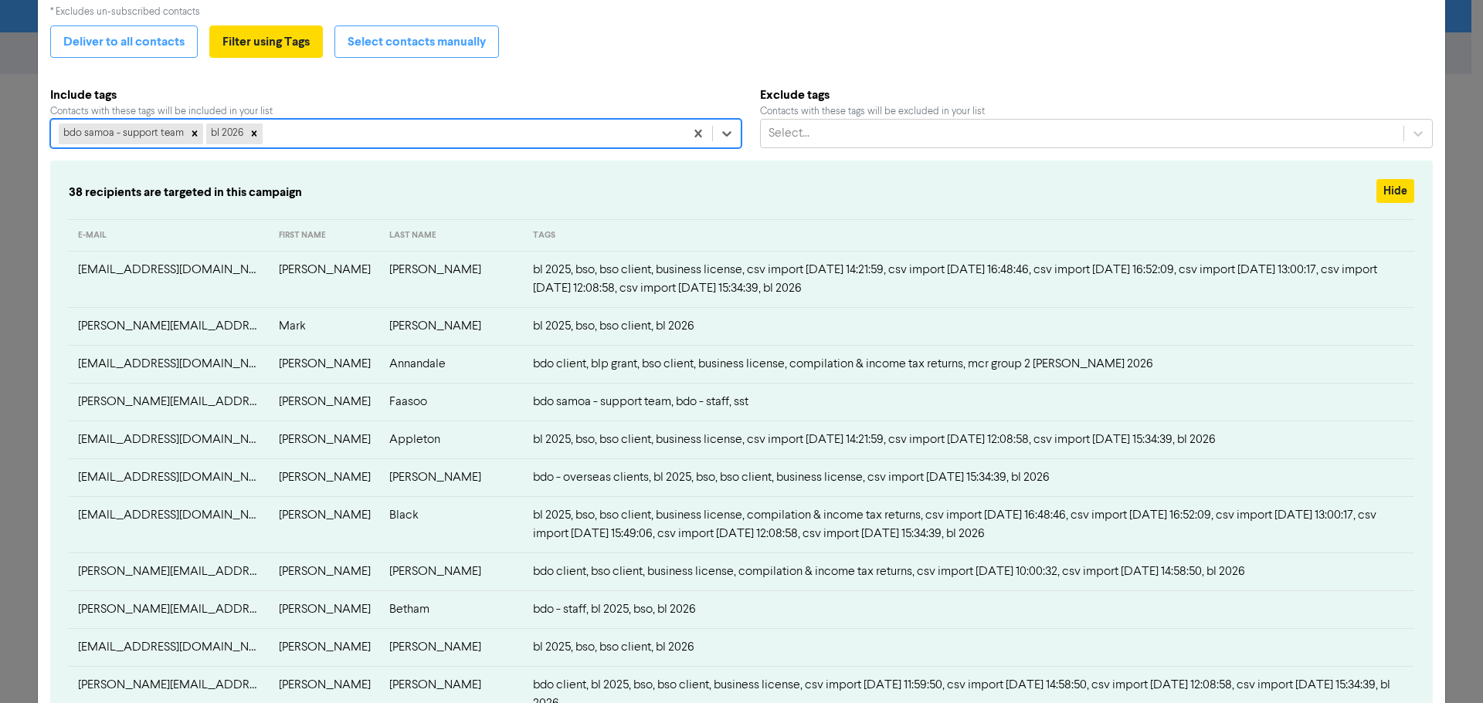
scroll to position [77, 0]
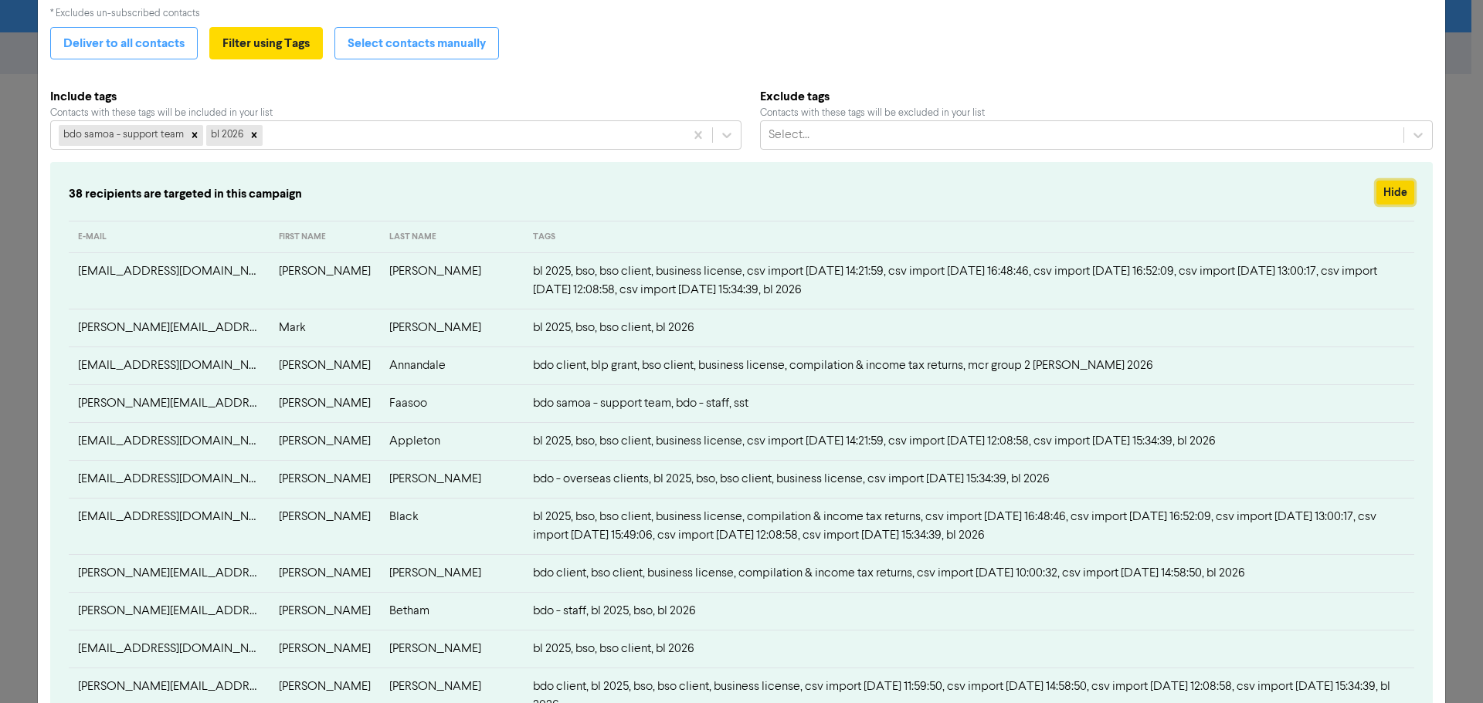
click at [1388, 194] on button "Hide" at bounding box center [1395, 193] width 38 height 24
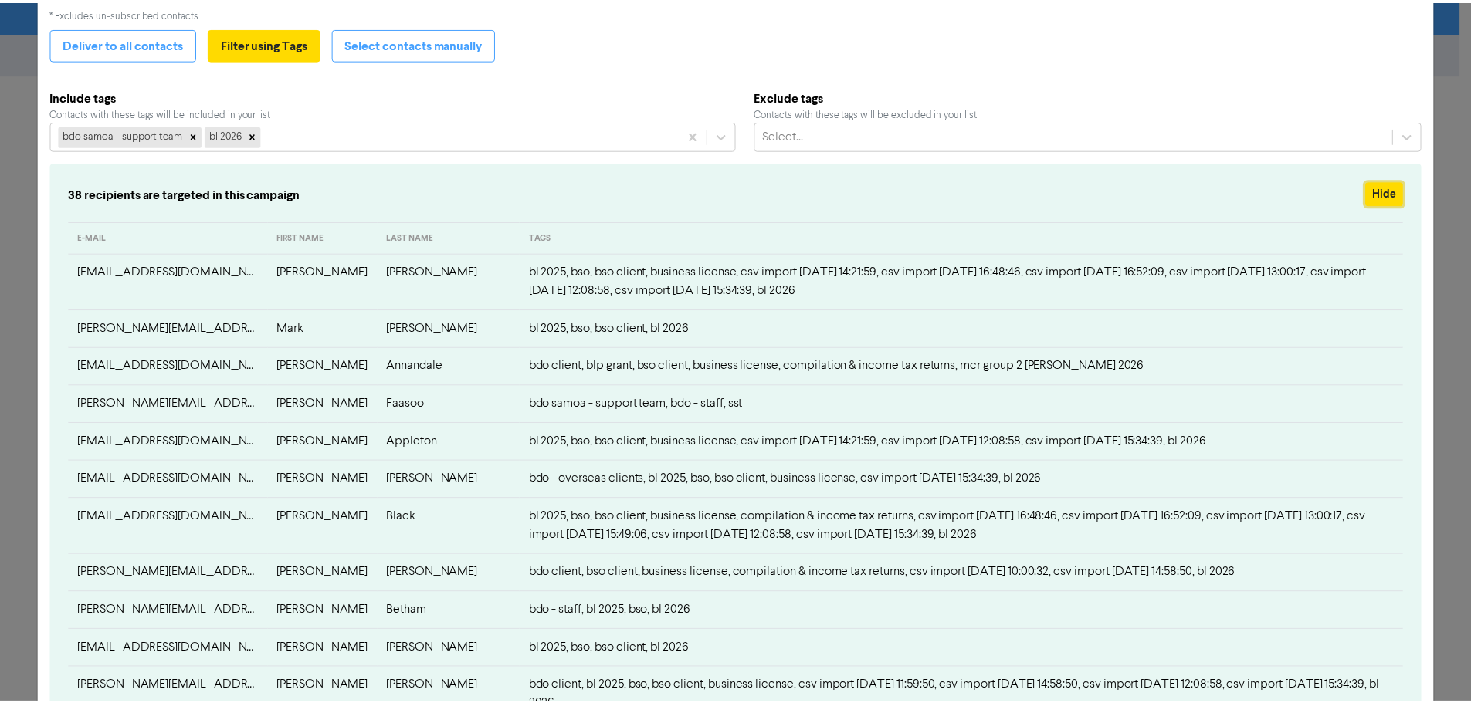
scroll to position [0, 0]
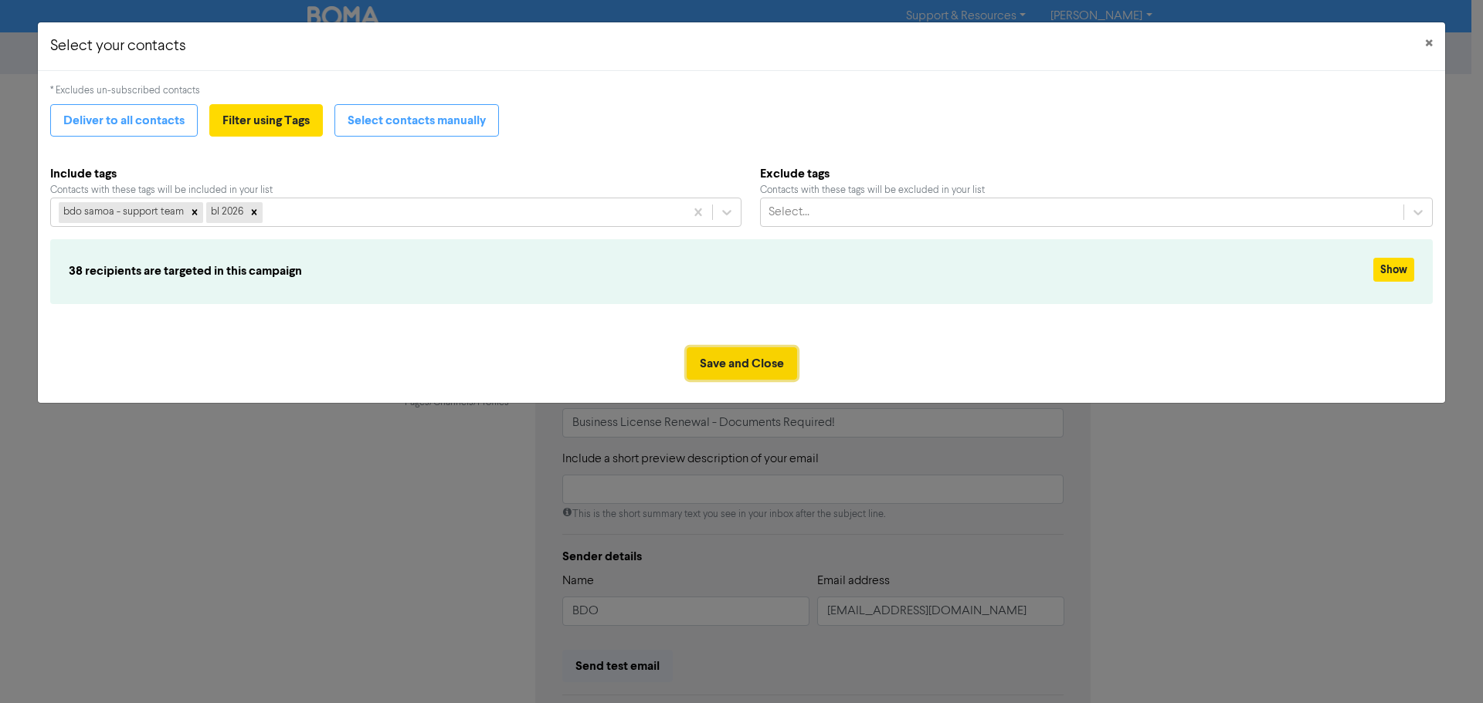
click at [762, 363] on button "Save and Close" at bounding box center [742, 364] width 110 height 32
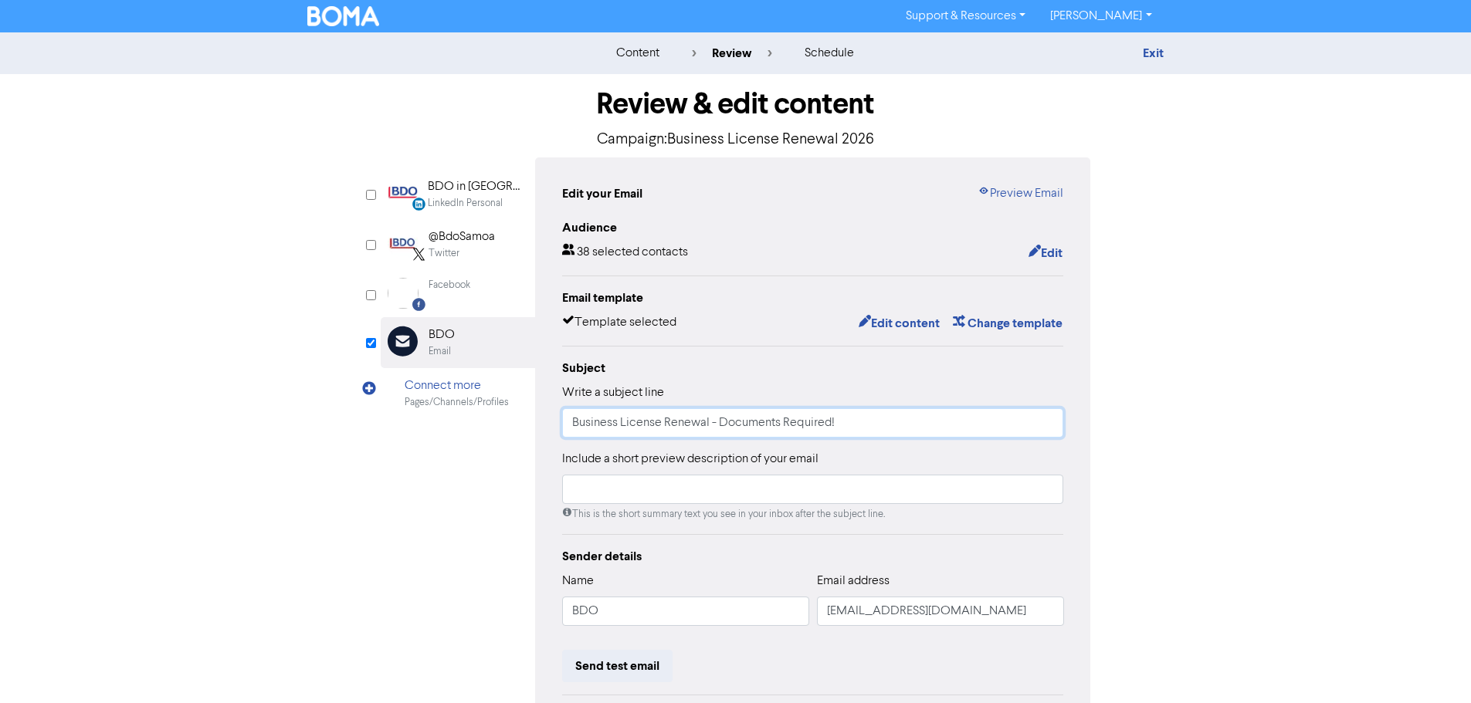
click at [572, 427] on input "Business License Renewal - Documents Required!" at bounding box center [813, 423] width 502 height 29
type input "2026 Business License Renewal - Documents Required!"
click at [926, 317] on button "Edit content" at bounding box center [899, 324] width 83 height 20
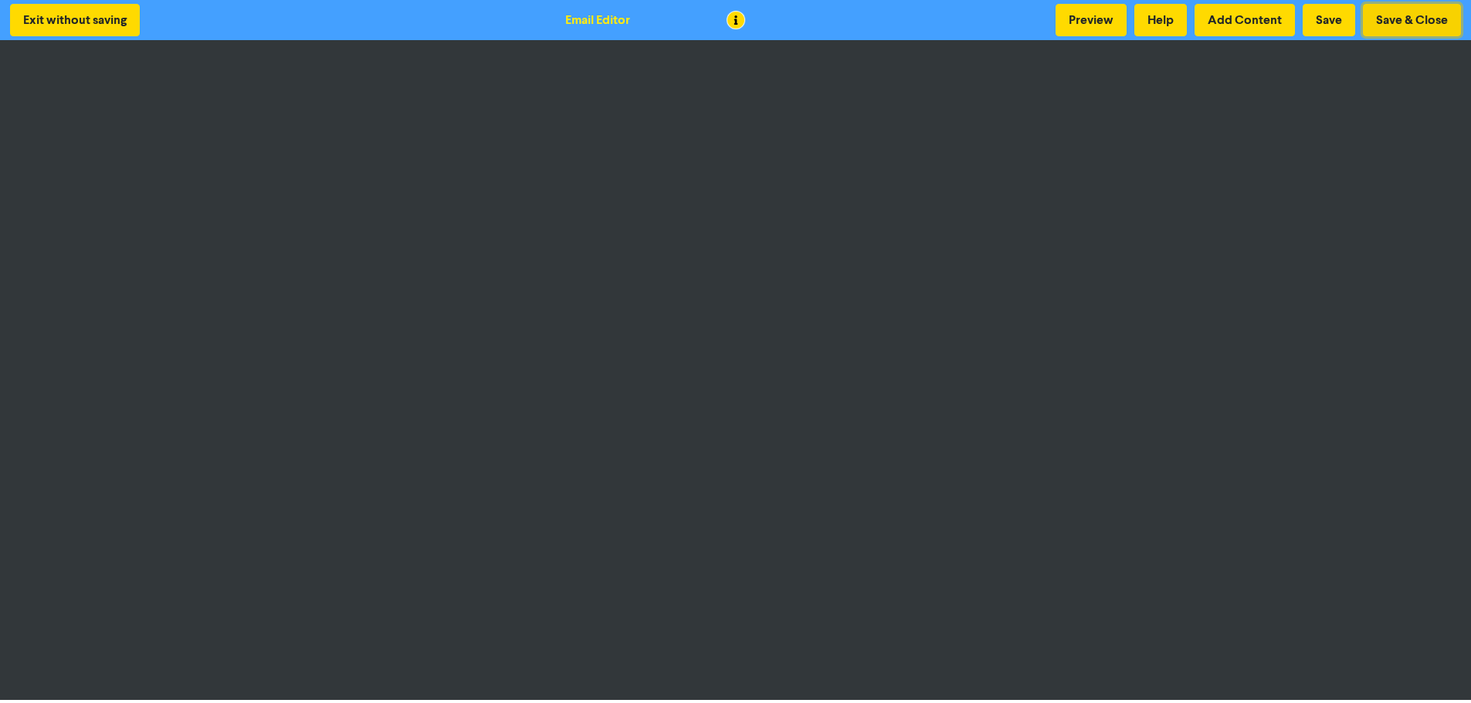
click at [1408, 18] on button "Save & Close" at bounding box center [1412, 20] width 98 height 32
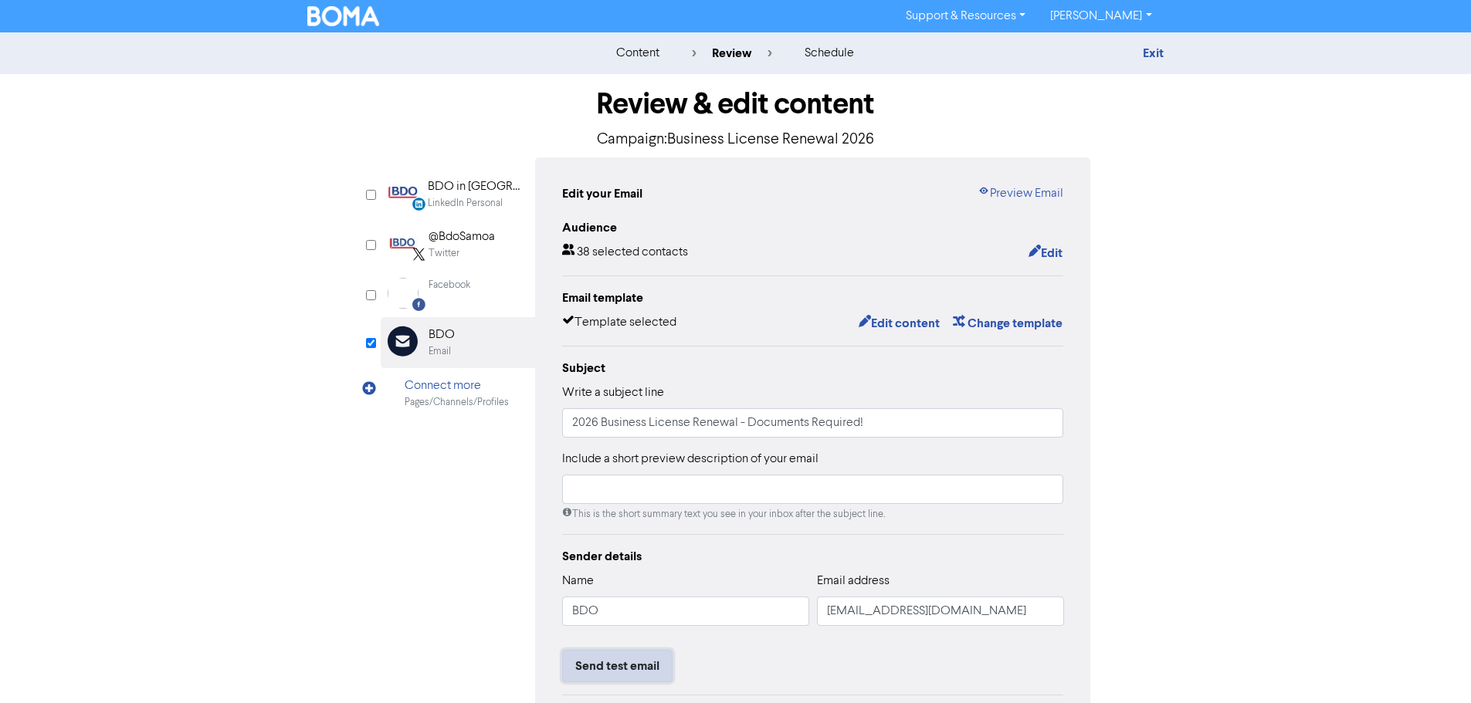
click at [626, 670] on button "Send test email" at bounding box center [617, 666] width 110 height 32
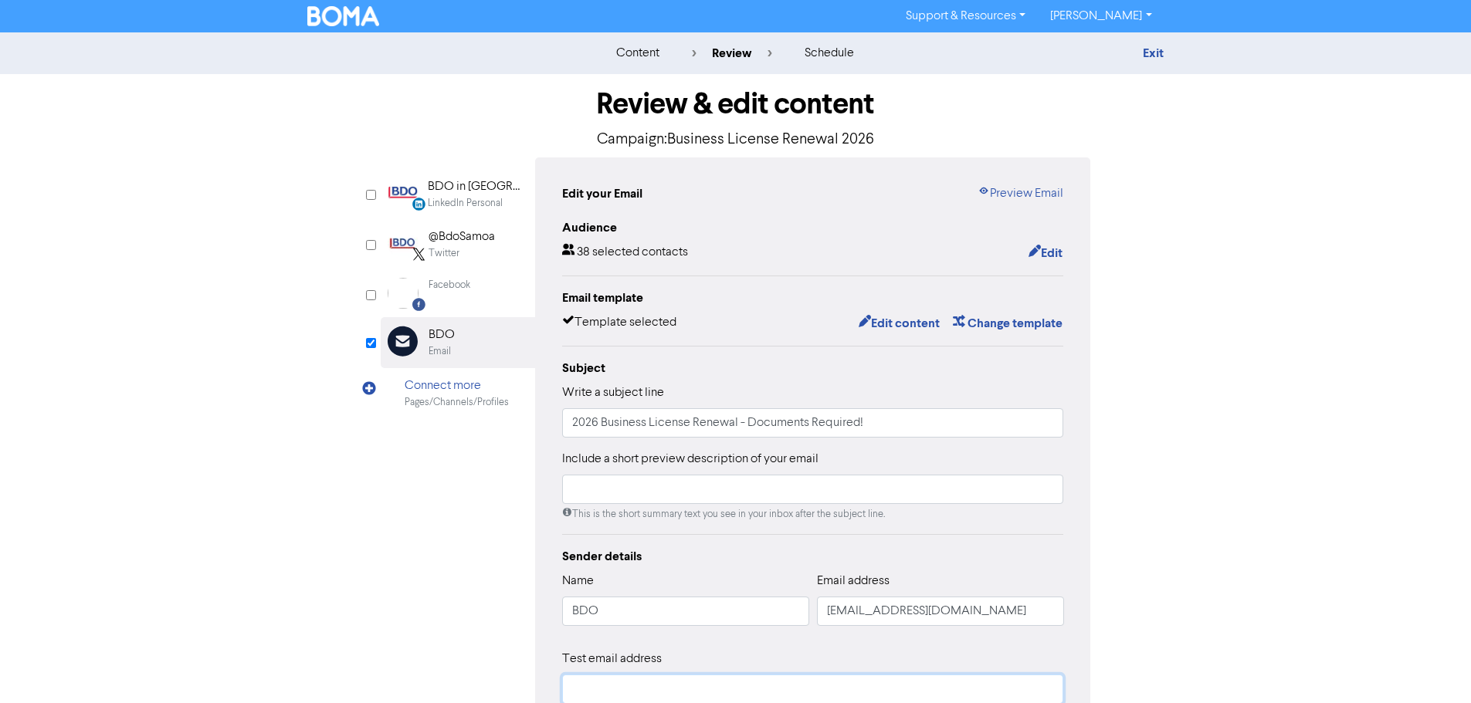
click at [614, 680] on input "text" at bounding box center [813, 689] width 502 height 29
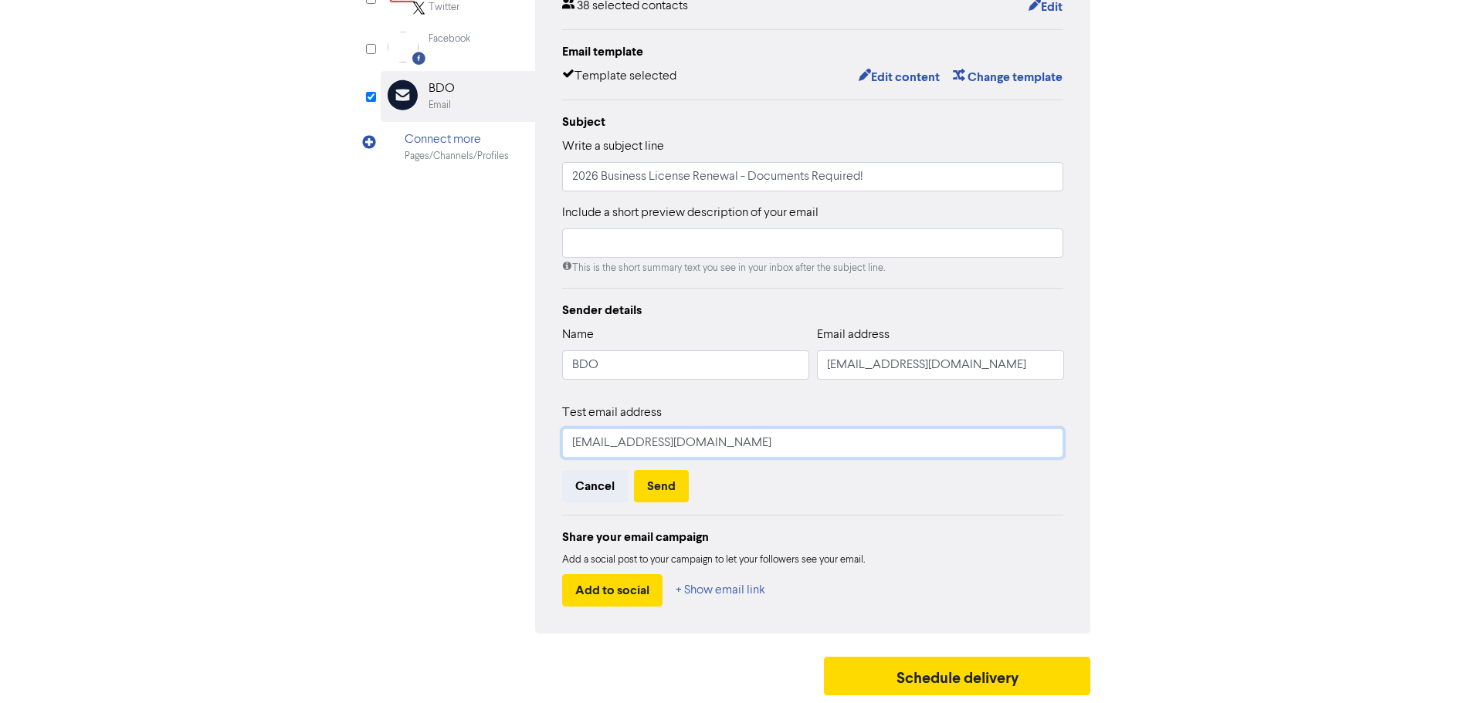
click at [660, 446] on input "[EMAIL_ADDRESS][DOMAIN_NAME]" at bounding box center [813, 443] width 502 height 29
type input "[EMAIL_ADDRESS][DOMAIN_NAME]"
click at [664, 483] on button "Send" at bounding box center [661, 486] width 55 height 32
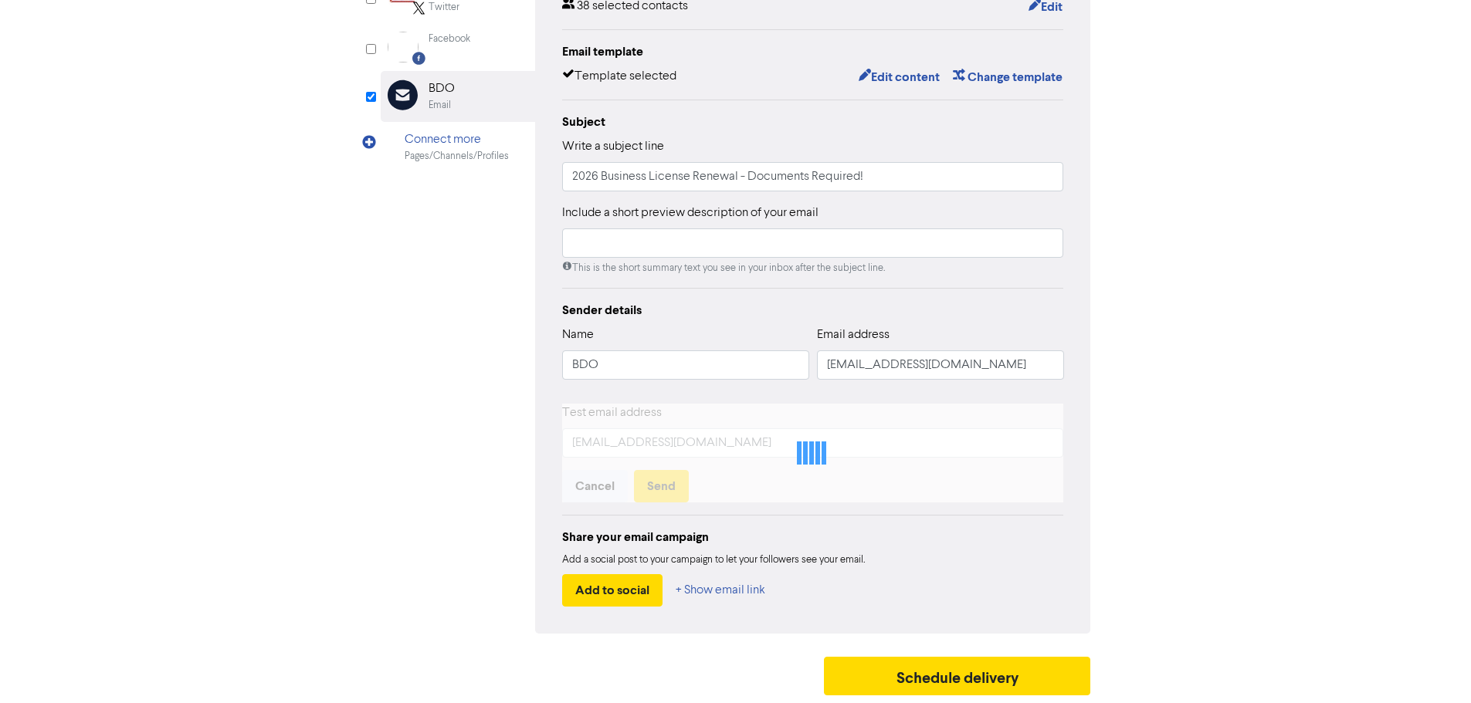
scroll to position [181, 0]
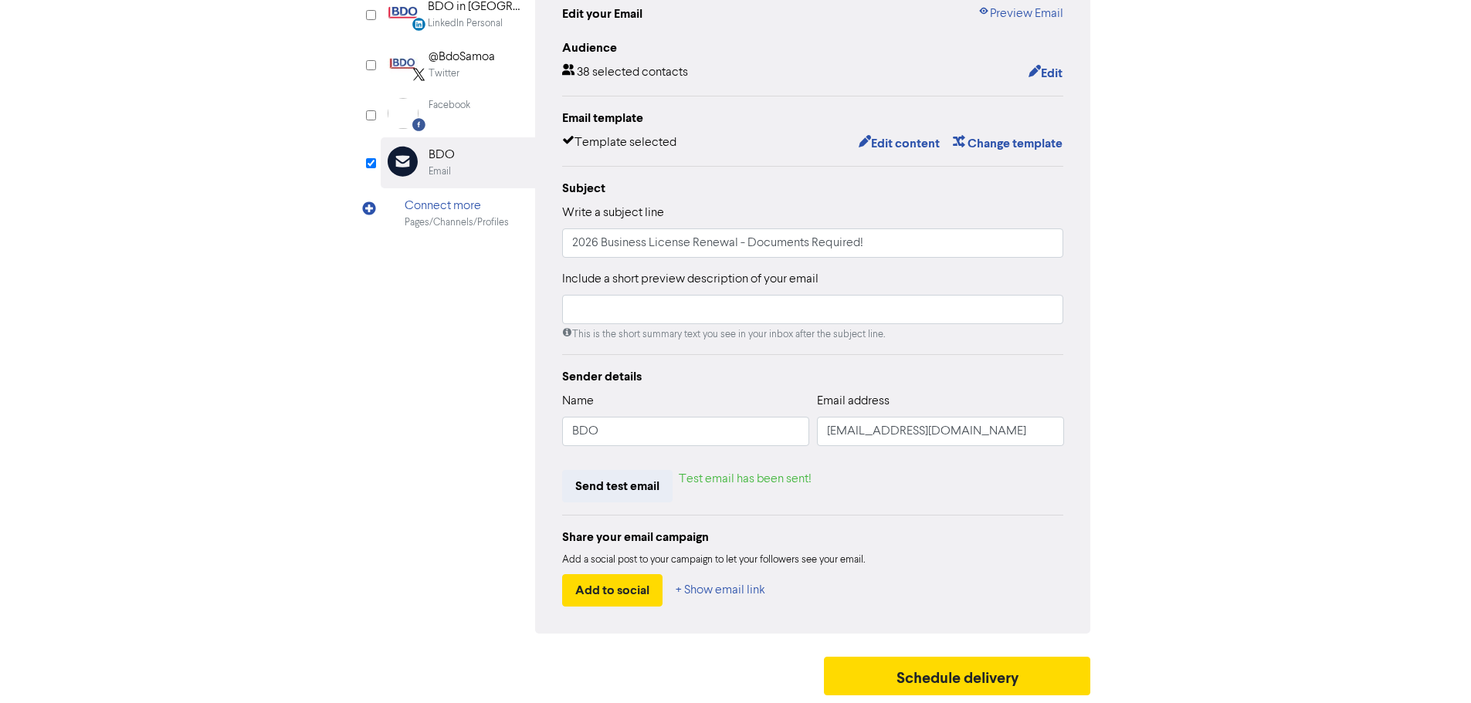
click at [1168, 423] on div "Review & edit content Campaign: Business License Renewal 2026 LinkedIn Personal…" at bounding box center [736, 298] width 880 height 809
click at [584, 487] on button "Send test email" at bounding box center [617, 486] width 110 height 32
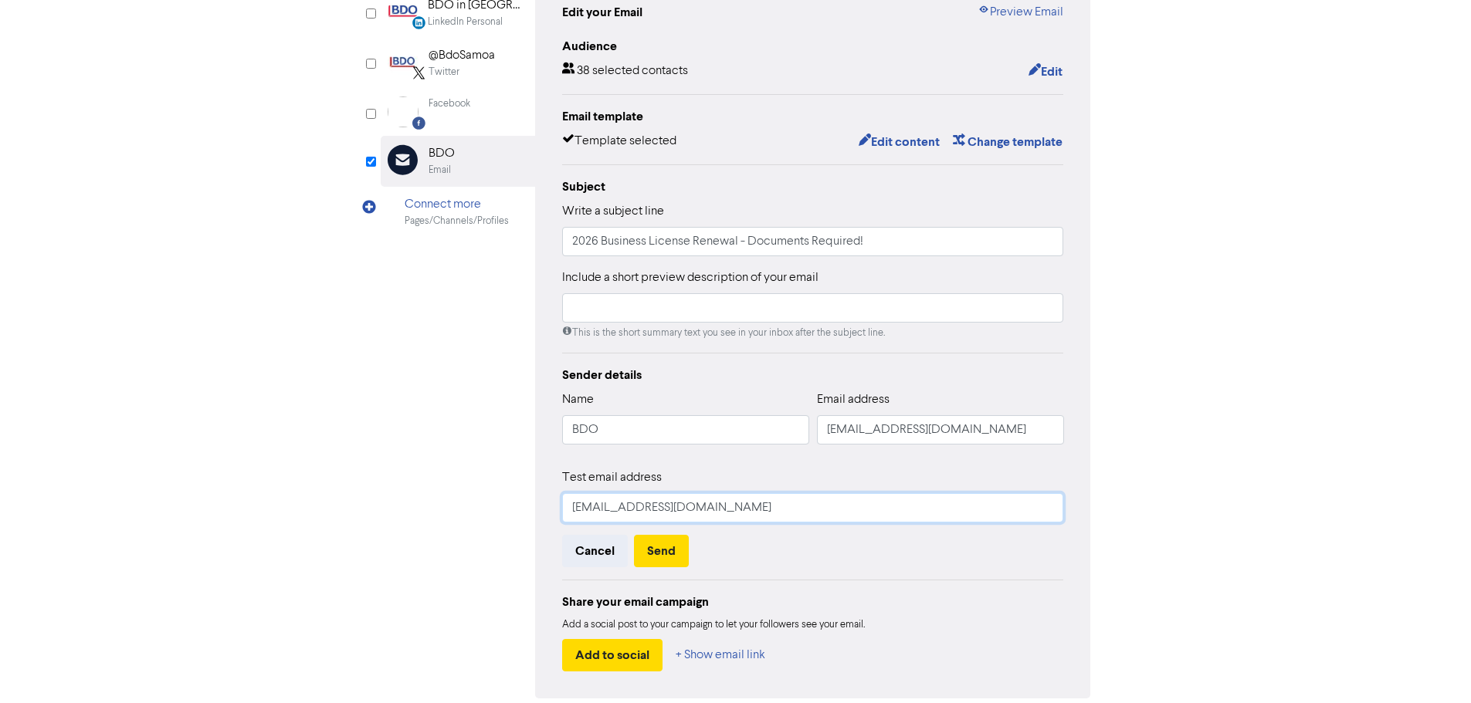
drag, startPoint x: 665, startPoint y: 508, endPoint x: 485, endPoint y: 509, distance: 179.9
click at [485, 509] on div "LinkedIn Personal Created with Sketch. BDO in [GEOGRAPHIC_DATA] LinkedIn Person…" at bounding box center [736, 337] width 710 height 723
type input "[PERSON_NAME][EMAIL_ADDRESS][PERSON_NAME][DOMAIN_NAME]"
click at [657, 548] on button "Send" at bounding box center [661, 551] width 55 height 32
